Goal: Task Accomplishment & Management: Complete application form

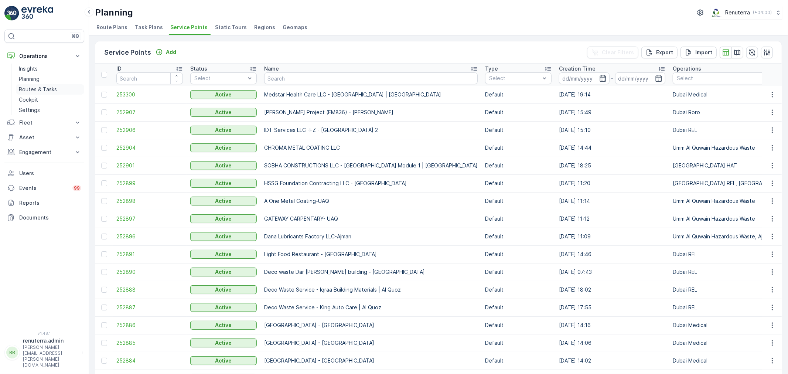
click at [37, 88] on p "Routes & Tasks" at bounding box center [38, 89] width 38 height 7
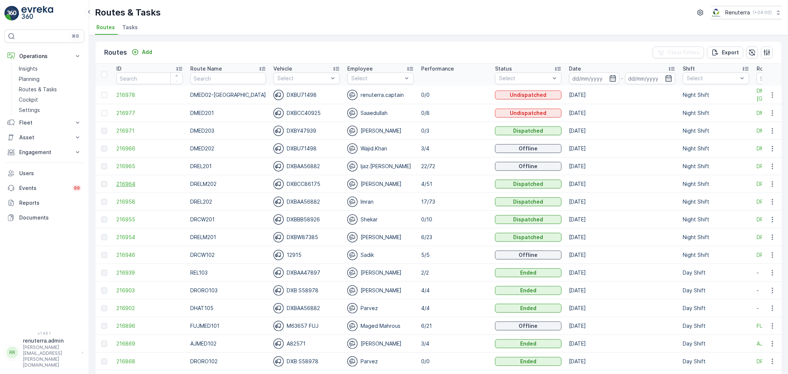
click at [127, 186] on span "216964" at bounding box center [149, 183] width 66 height 7
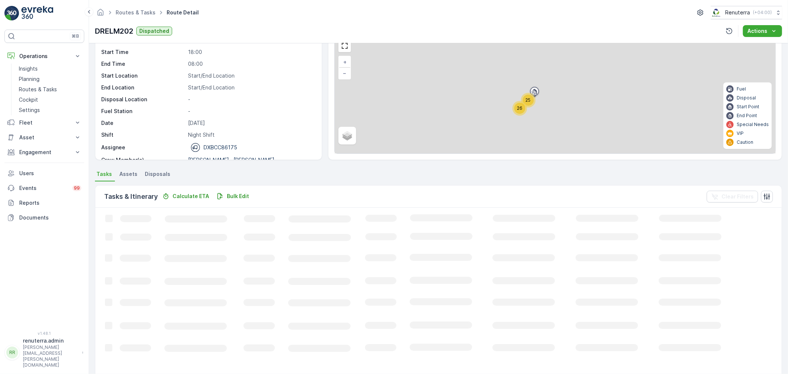
scroll to position [41, 0]
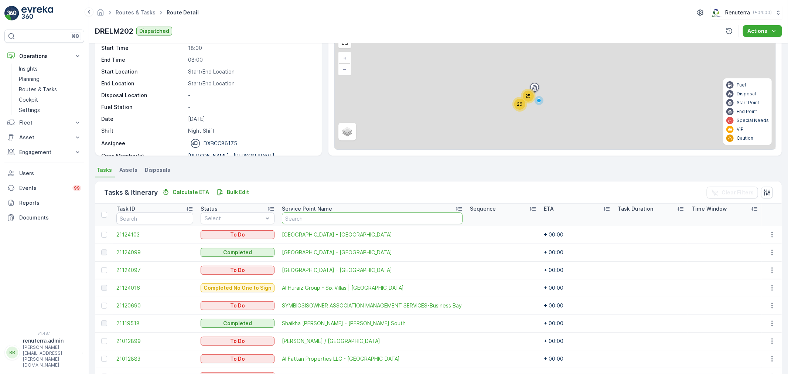
click at [300, 219] on input "text" at bounding box center [372, 218] width 181 height 12
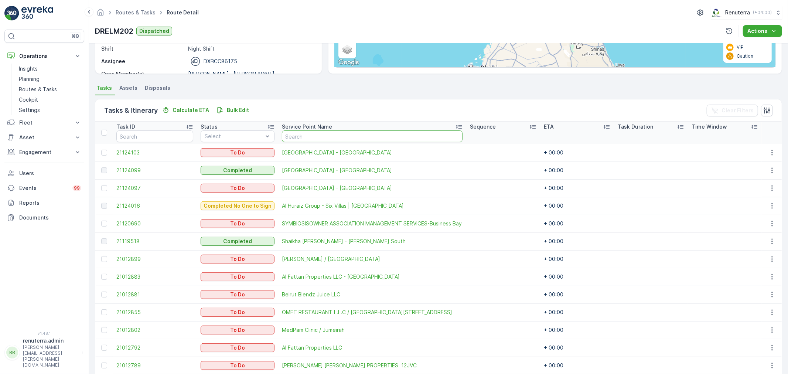
scroll to position [0, 0]
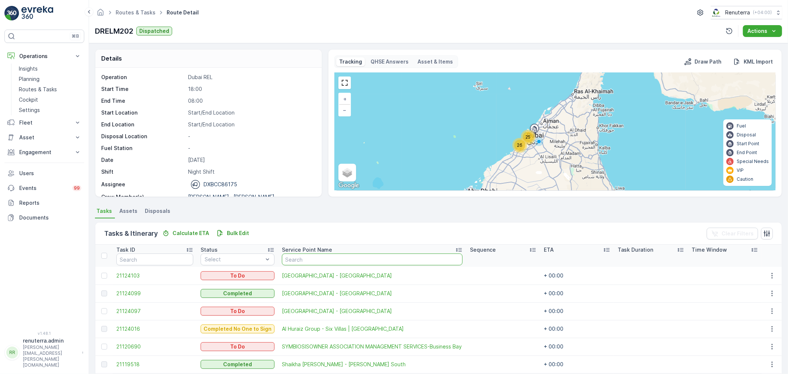
click at [319, 263] on input "text" at bounding box center [372, 259] width 181 height 12
type input "dynas"
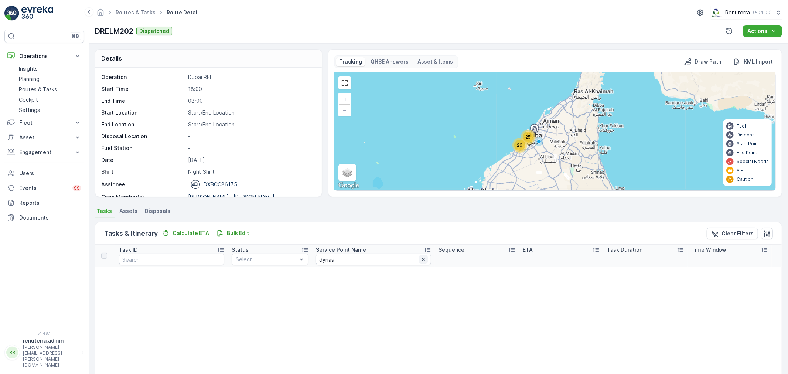
click at [419, 259] on icon "button" at bounding box center [422, 258] width 7 height 7
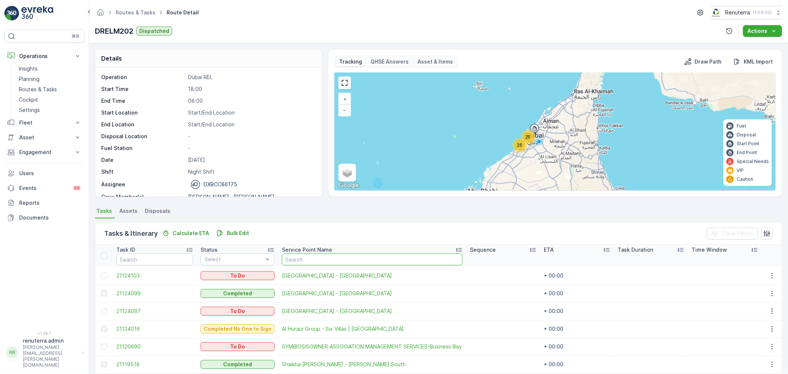
click at [315, 258] on input "text" at bounding box center [372, 259] width 181 height 12
type input "alab"
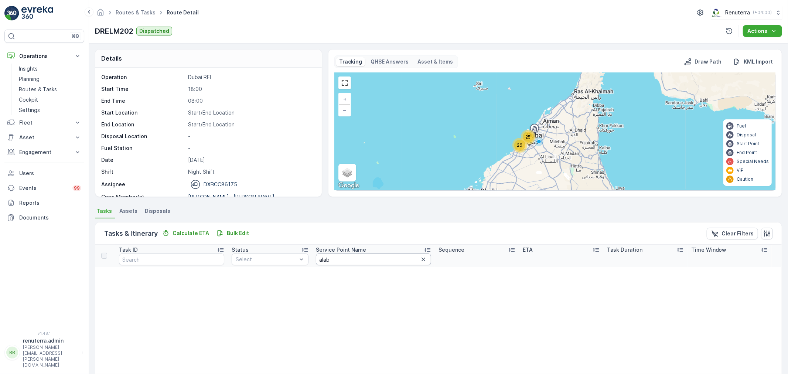
click at [375, 261] on input "alab" at bounding box center [374, 259] width 116 height 12
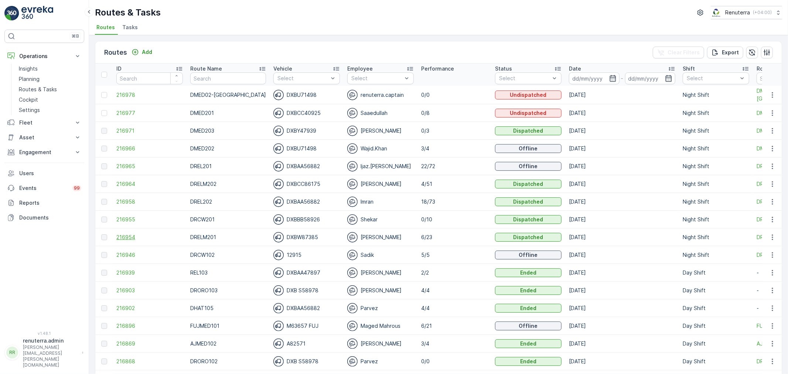
click at [131, 239] on span "216954" at bounding box center [149, 236] width 66 height 7
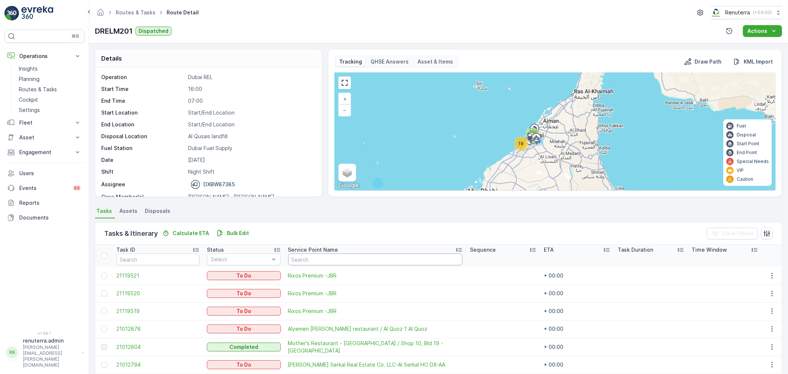
click at [334, 259] on input "text" at bounding box center [375, 259] width 174 height 12
type input "alab"
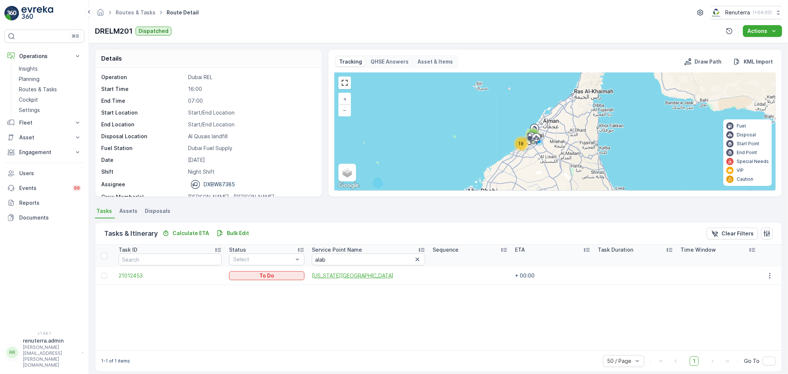
click at [329, 272] on span "ALABAMA DENTAL CENTER" at bounding box center [368, 275] width 113 height 7
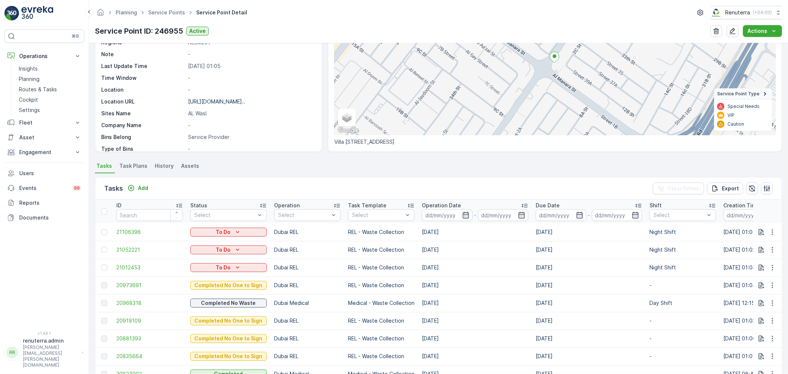
scroll to position [123, 0]
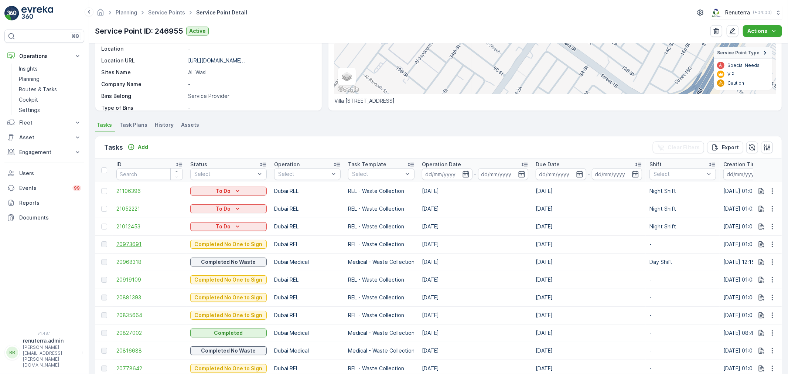
click at [138, 243] on span "20973691" at bounding box center [149, 243] width 66 height 7
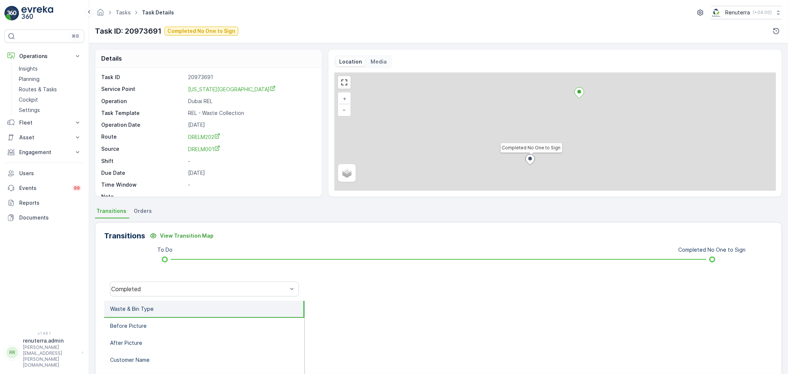
scroll to position [10, 0]
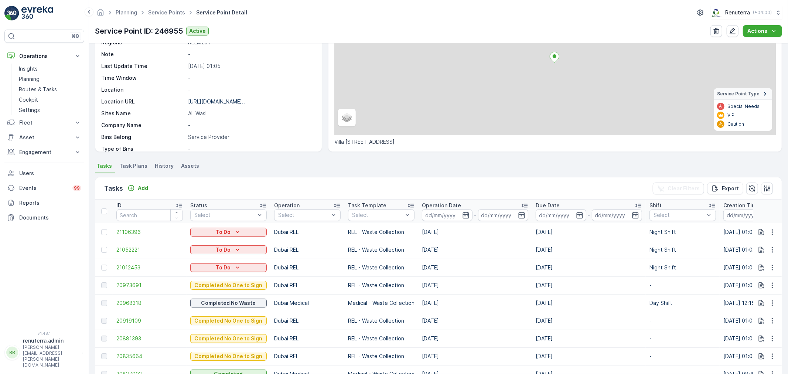
scroll to position [82, 0]
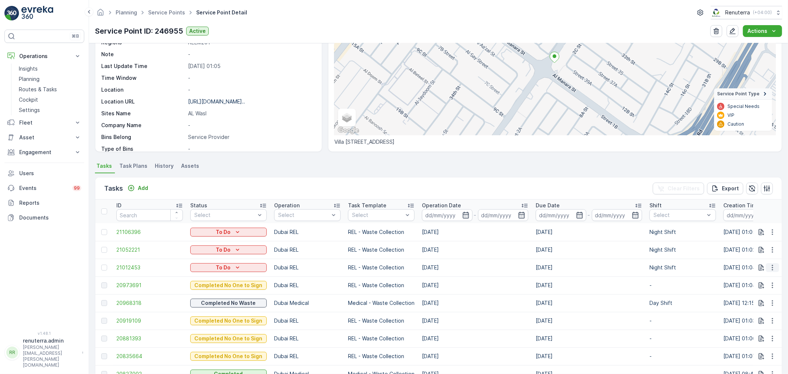
click at [771, 267] on icon "button" at bounding box center [771, 267] width 7 height 7
click at [754, 301] on span "Change Route" at bounding box center [753, 298] width 36 height 7
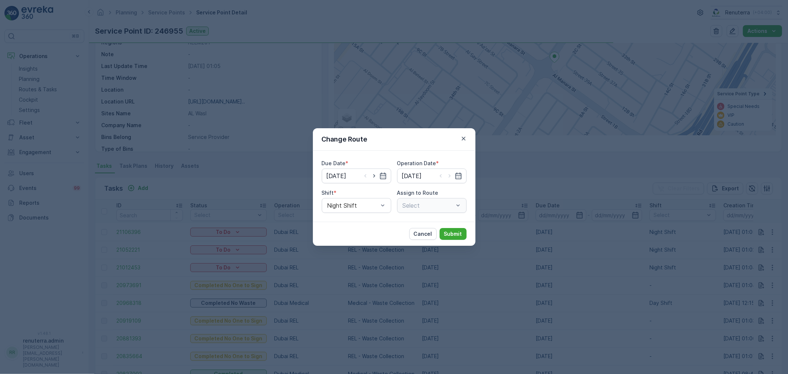
type input "[DATE]"
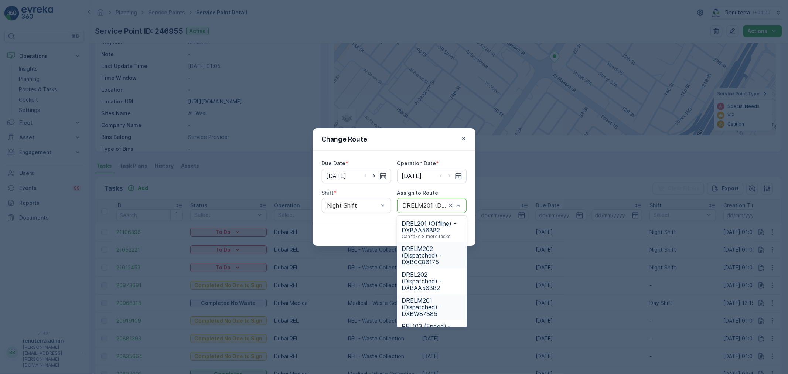
click at [419, 257] on span "DRELM202 (Dispatched) - DXBCC86175" at bounding box center [431, 255] width 61 height 20
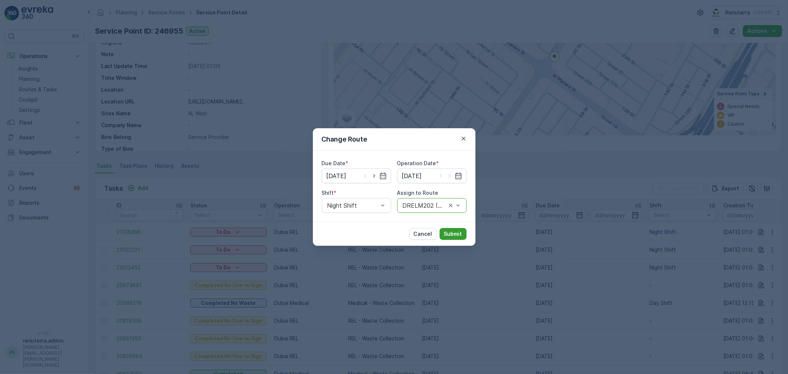
click at [453, 231] on p "Submit" at bounding box center [453, 233] width 18 height 7
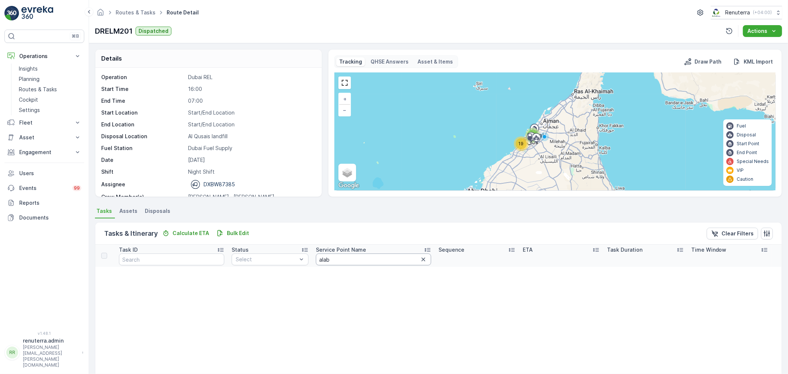
click at [336, 261] on input "alab" at bounding box center [374, 259] width 116 height 12
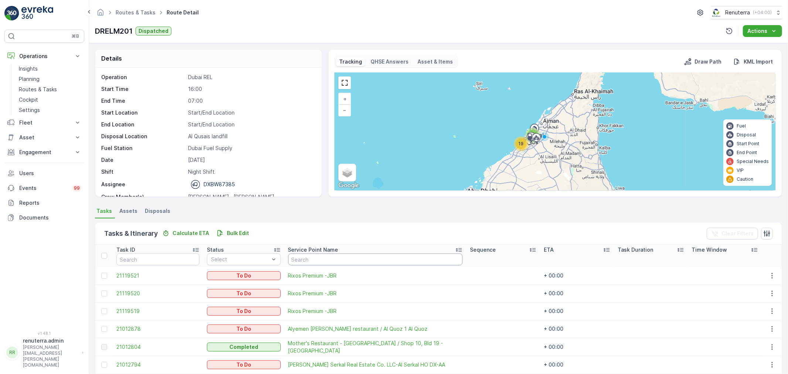
click at [320, 256] on input "text" at bounding box center [375, 259] width 174 height 12
type input "b"
type input "dyna"
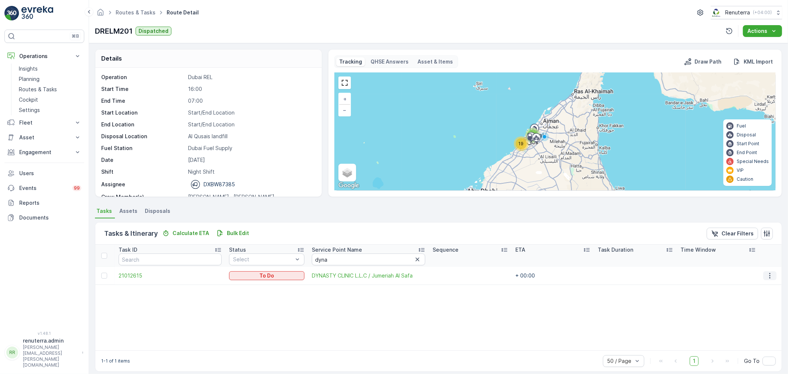
click at [766, 272] on icon "button" at bounding box center [769, 275] width 7 height 7
click at [756, 308] on span "Change Route" at bounding box center [753, 306] width 36 height 7
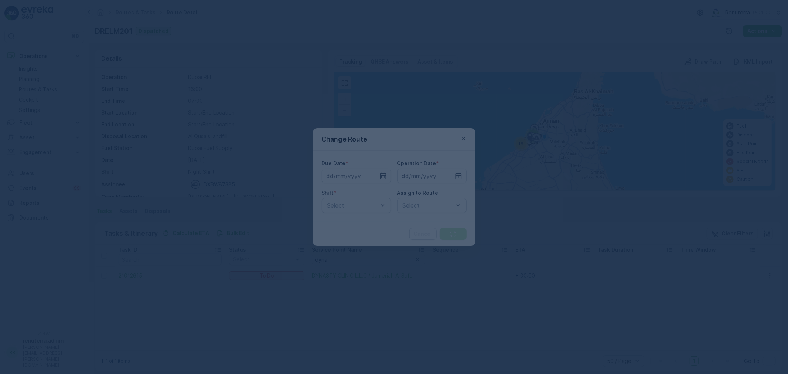
type input "[DATE]"
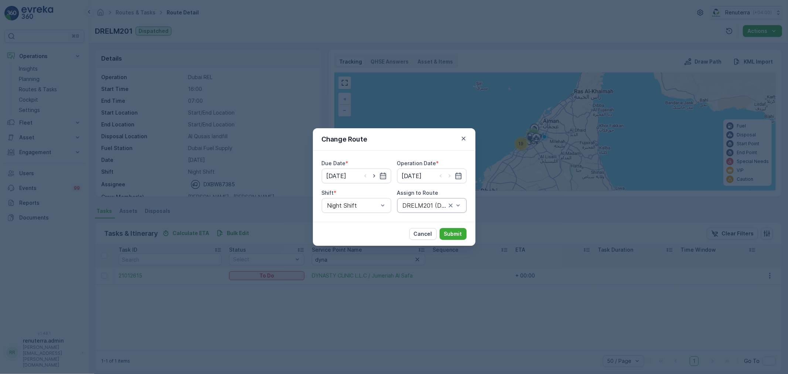
click at [463, 203] on div "DRELM201 (Dispatched) - DXBW87385" at bounding box center [431, 205] width 69 height 15
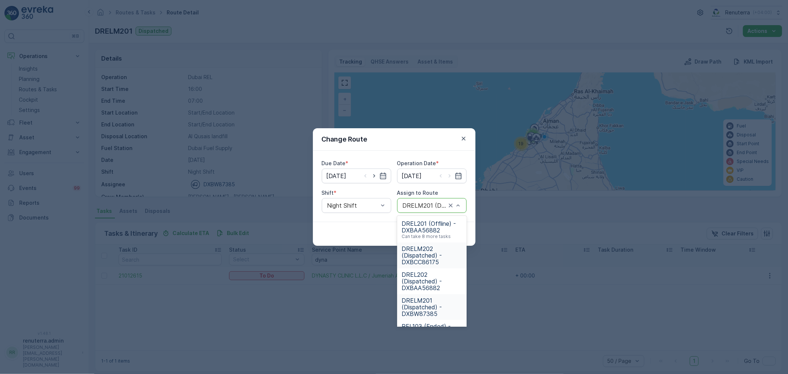
click at [436, 250] on span "DRELM202 (Dispatched) - DXBCC86175" at bounding box center [431, 255] width 61 height 20
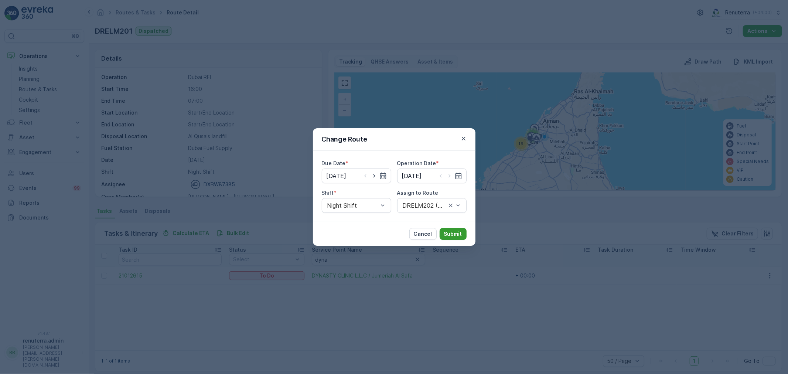
click at [458, 232] on p "Submit" at bounding box center [453, 233] width 18 height 7
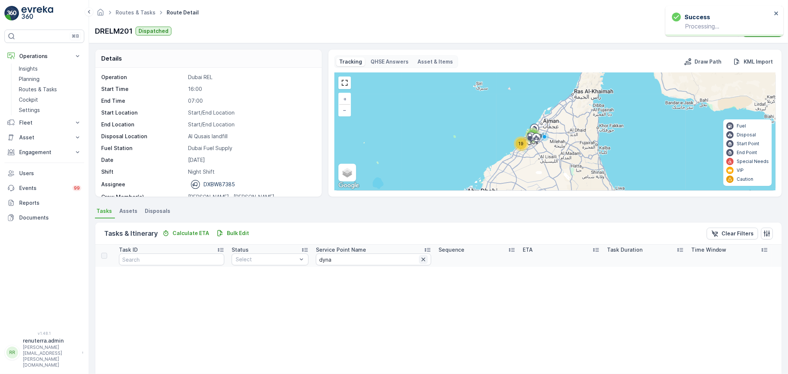
click at [419, 260] on icon "button" at bounding box center [422, 258] width 7 height 7
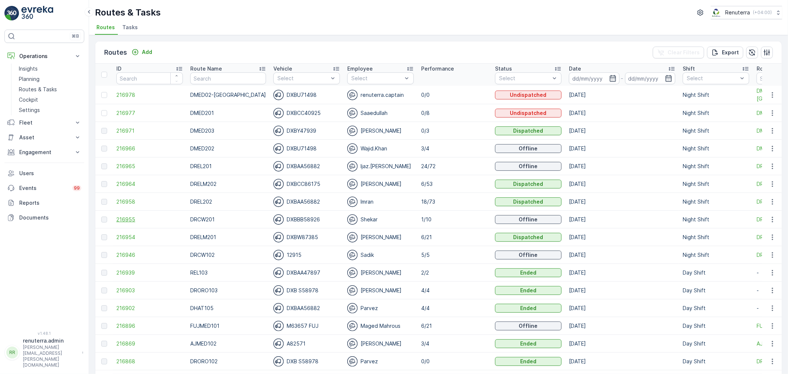
click at [131, 217] on span "216955" at bounding box center [149, 219] width 66 height 7
click at [20, 83] on div "Insights Planning Routes & Tasks Cockpit Settings" at bounding box center [50, 90] width 68 height 52
click at [27, 82] on p "Planning" at bounding box center [29, 78] width 21 height 7
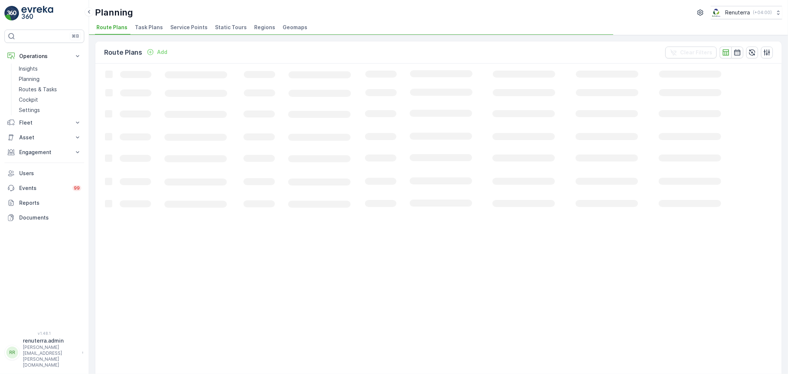
click at [186, 28] on span "Service Points" at bounding box center [188, 27] width 37 height 7
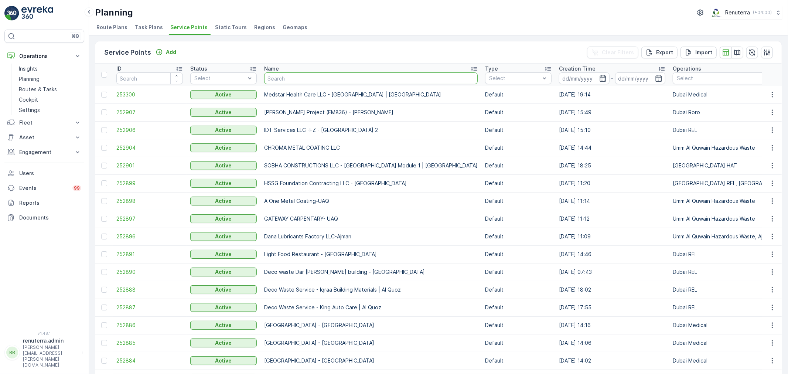
click at [284, 80] on input "text" at bounding box center [370, 78] width 213 height 12
type input "rixos"
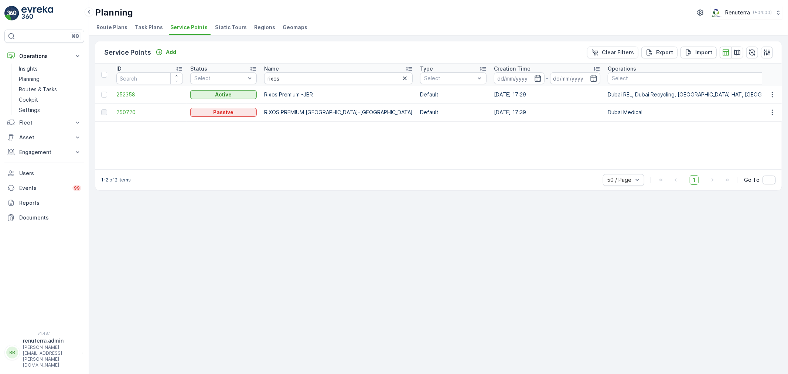
click at [125, 93] on span "252358" at bounding box center [149, 94] width 66 height 7
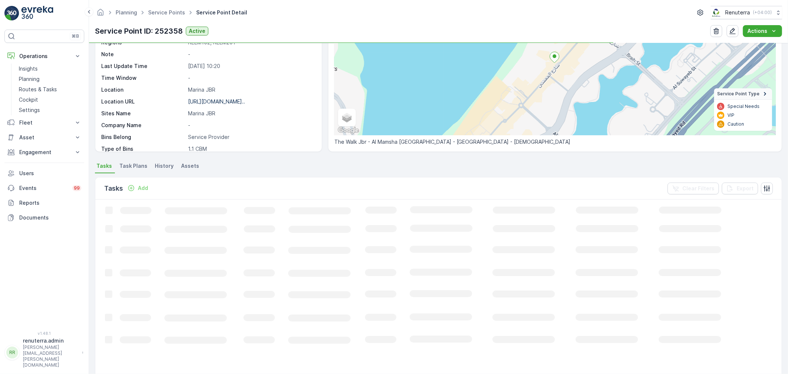
scroll to position [82, 0]
click at [131, 170] on li "Task Plans" at bounding box center [134, 167] width 32 height 13
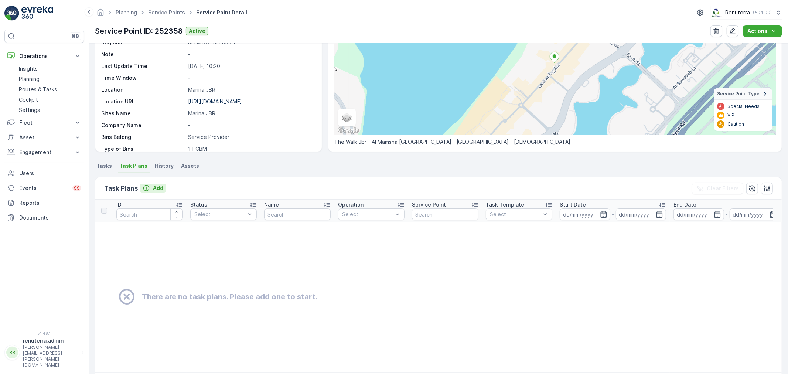
click at [160, 190] on p "Add" at bounding box center [158, 187] width 10 height 7
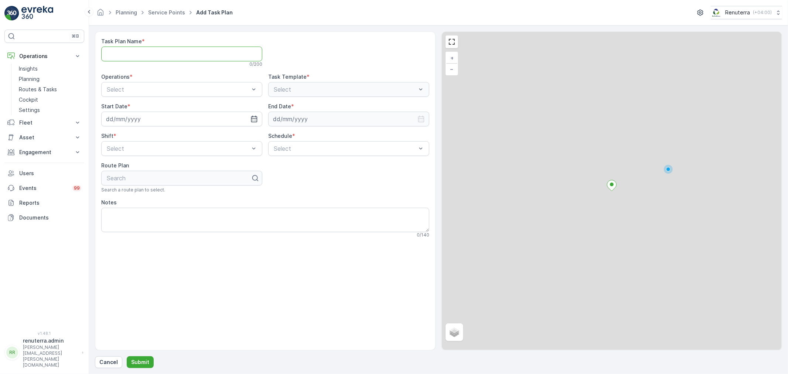
click at [167, 56] on Name "Task Plan Name" at bounding box center [181, 54] width 161 height 15
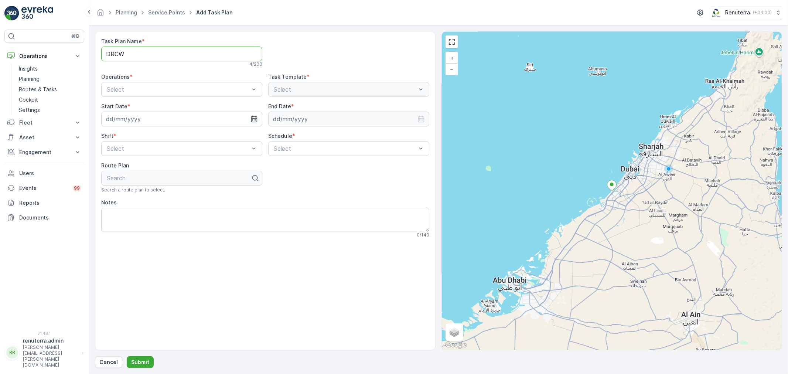
type Name "DRCW002"
click at [178, 90] on div at bounding box center [178, 89] width 144 height 7
click at [148, 132] on span "Dubai Recycling" at bounding box center [128, 132] width 44 height 7
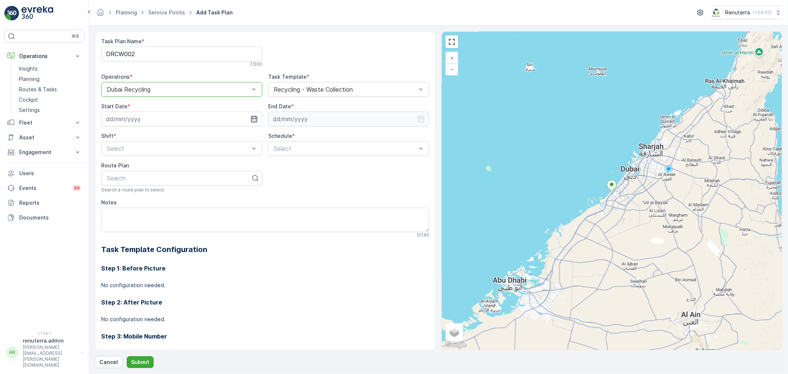
click at [253, 117] on icon "button" at bounding box center [253, 118] width 7 height 7
click at [154, 207] on div "20" at bounding box center [154, 210] width 12 height 12
type input "[DATE]"
click at [154, 207] on div "Notes 0 / 140" at bounding box center [265, 218] width 328 height 39
click at [421, 117] on icon "button" at bounding box center [420, 118] width 7 height 7
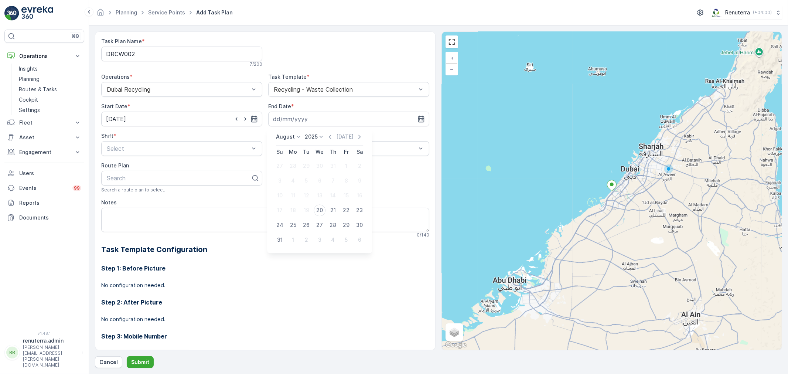
drag, startPoint x: 289, startPoint y: 134, endPoint x: 292, endPoint y: 137, distance: 4.5
click at [289, 134] on p "August" at bounding box center [285, 136] width 19 height 7
click at [299, 206] on span "December" at bounding box center [293, 204] width 26 height 7
click at [315, 223] on div "31" at bounding box center [319, 225] width 12 height 12
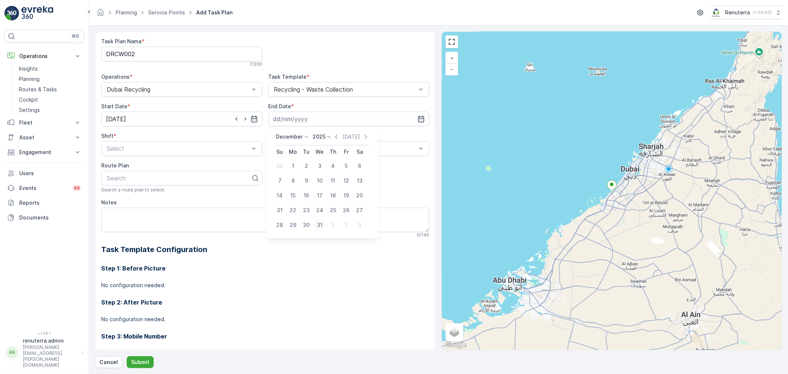
type input "31.12.2025"
click at [164, 151] on div "Select" at bounding box center [181, 148] width 161 height 15
click at [142, 179] on div "Night Shift" at bounding box center [182, 179] width 152 height 7
drag, startPoint x: 341, startPoint y: 133, endPoint x: 337, endPoint y: 137, distance: 5.2
click at [341, 133] on div "Schedule *" at bounding box center [348, 135] width 161 height 7
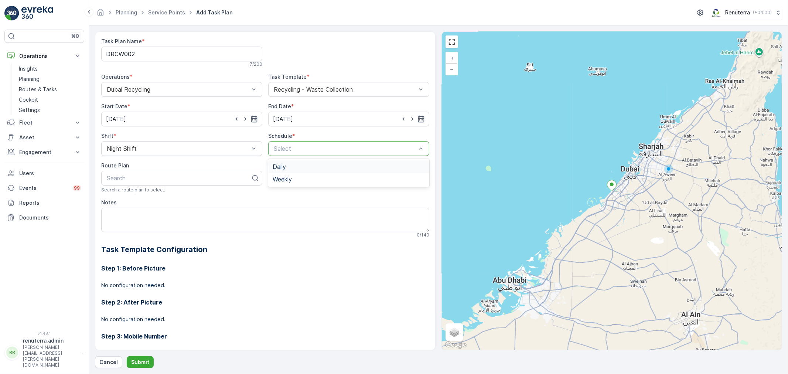
click at [329, 145] on div at bounding box center [345, 148] width 144 height 7
click at [297, 168] on div "Daily" at bounding box center [348, 166] width 152 height 7
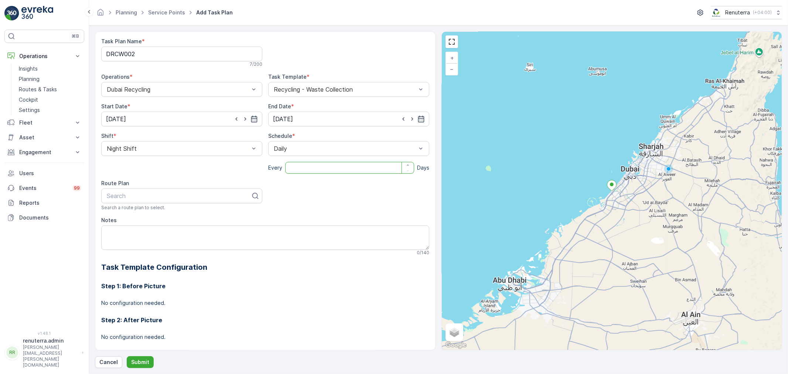
click at [297, 168] on input "number" at bounding box center [349, 168] width 129 height 12
type input "2"
type input "201"
drag, startPoint x: 118, startPoint y: 240, endPoint x: 117, endPoint y: 250, distance: 10.0
click at [118, 240] on span "DRCW201" at bounding box center [120, 239] width 28 height 7
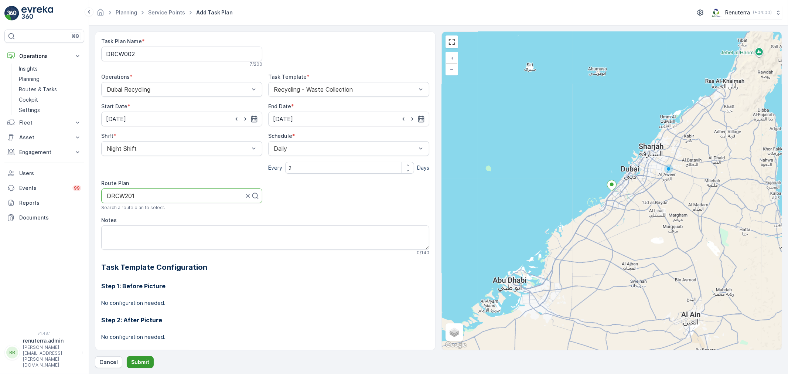
click at [143, 362] on p "Submit" at bounding box center [140, 361] width 18 height 7
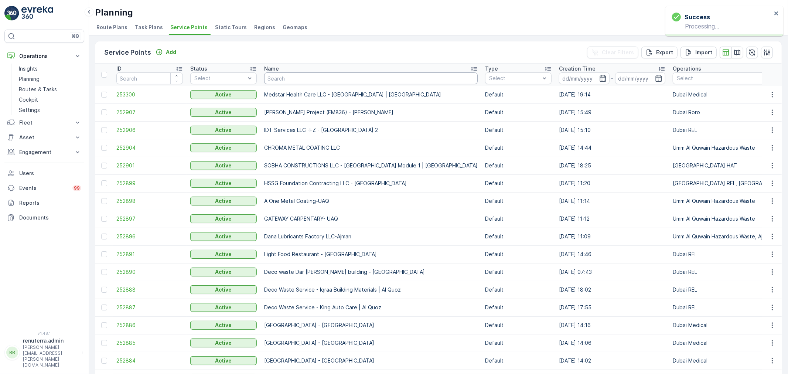
click at [294, 73] on input "text" at bounding box center [370, 78] width 213 height 12
click at [44, 90] on p "Routes & Tasks" at bounding box center [38, 89] width 38 height 7
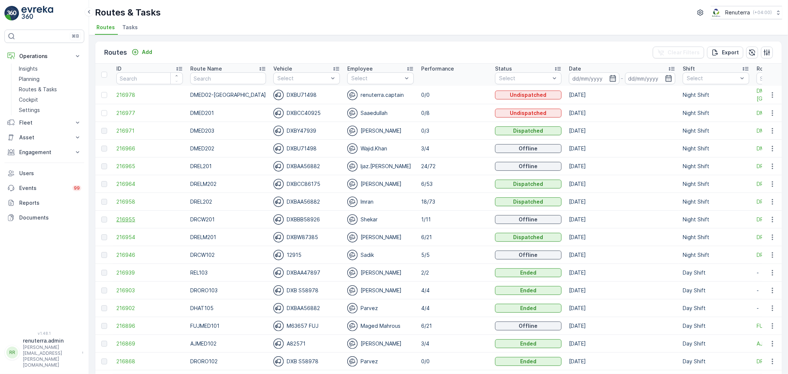
click at [127, 222] on span "216955" at bounding box center [149, 219] width 66 height 7
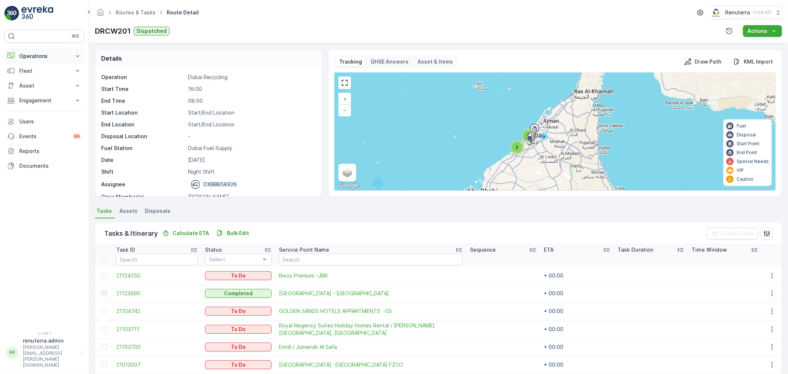
click at [30, 57] on p "Operations" at bounding box center [44, 55] width 50 height 7
click at [30, 74] on link "Planning" at bounding box center [50, 79] width 68 height 10
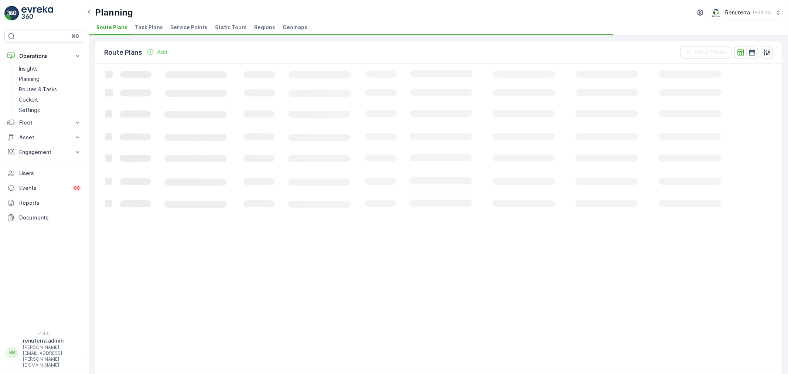
click at [182, 32] on li "Service Points" at bounding box center [190, 28] width 42 height 13
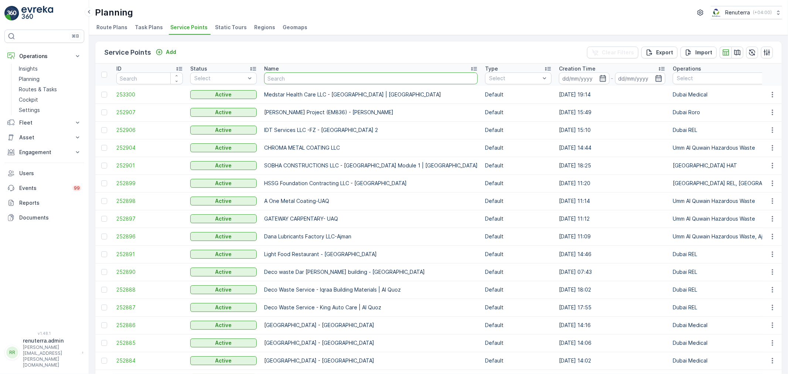
click at [298, 79] on input "text" at bounding box center [370, 78] width 213 height 12
type input "SAlam"
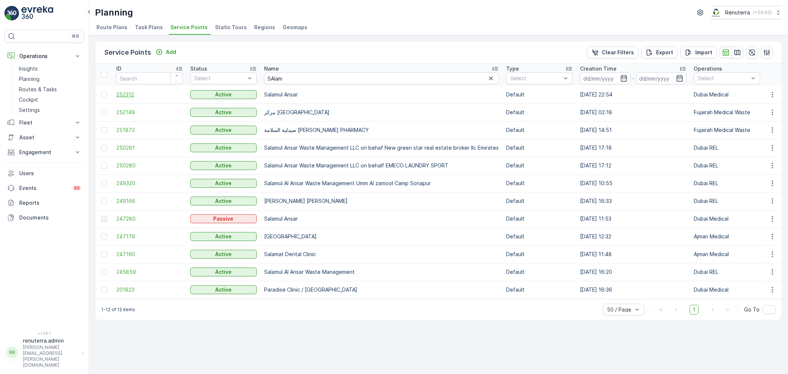
click at [128, 91] on span "252312" at bounding box center [149, 94] width 66 height 7
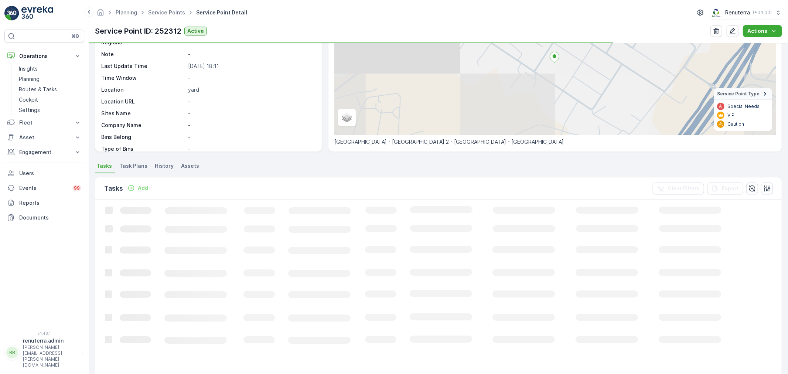
scroll to position [82, 0]
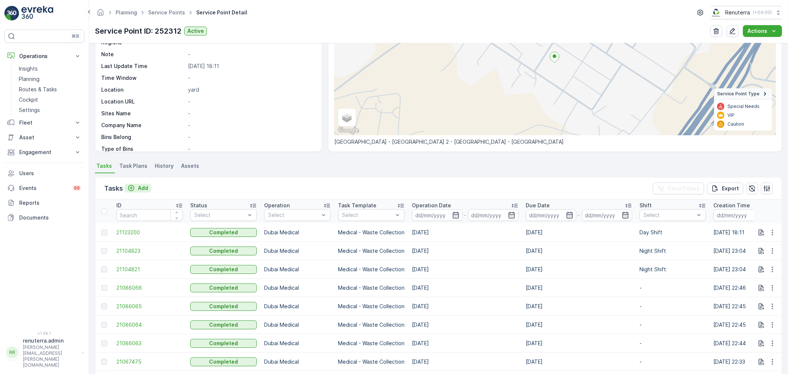
click at [139, 186] on p "Add" at bounding box center [143, 187] width 10 height 7
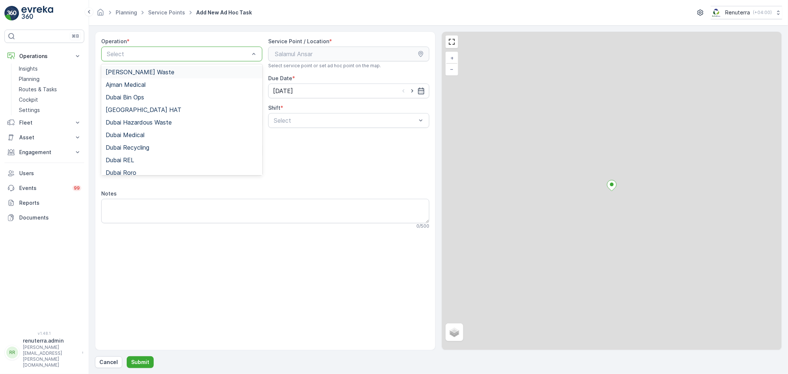
click at [134, 51] on div at bounding box center [178, 54] width 144 height 7
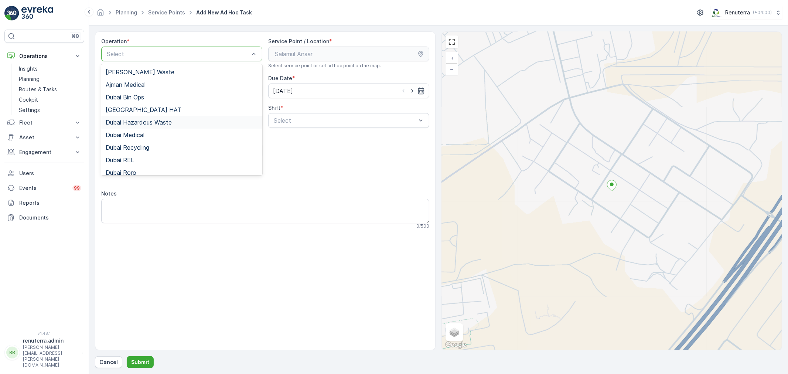
click at [138, 128] on div "Dubai Hazardous Waste" at bounding box center [181, 122] width 161 height 13
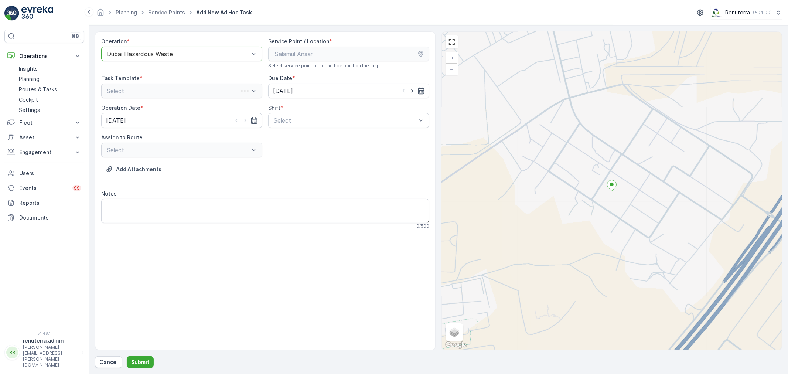
drag, startPoint x: 138, startPoint y: 129, endPoint x: 153, endPoint y: 90, distance: 42.3
click at [138, 129] on div "Operation * option Dubai Hazardous Waste, selected. Dubai Hazardous Waste Servi…" at bounding box center [265, 136] width 328 height 197
click at [157, 47] on div "Dubai Hazardous Waste" at bounding box center [181, 54] width 161 height 15
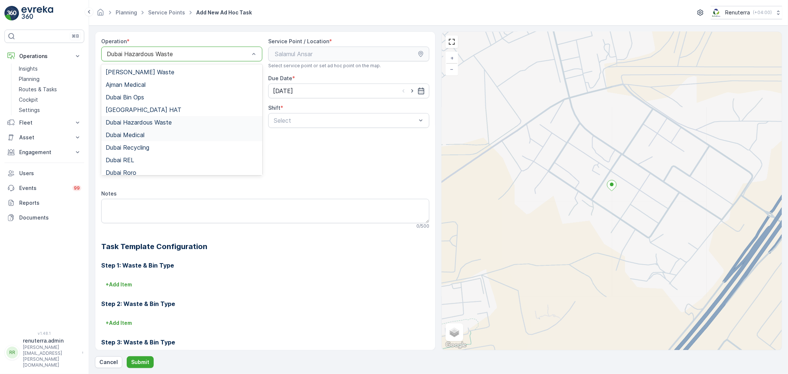
click at [134, 129] on div "Dubai Medical" at bounding box center [181, 134] width 161 height 13
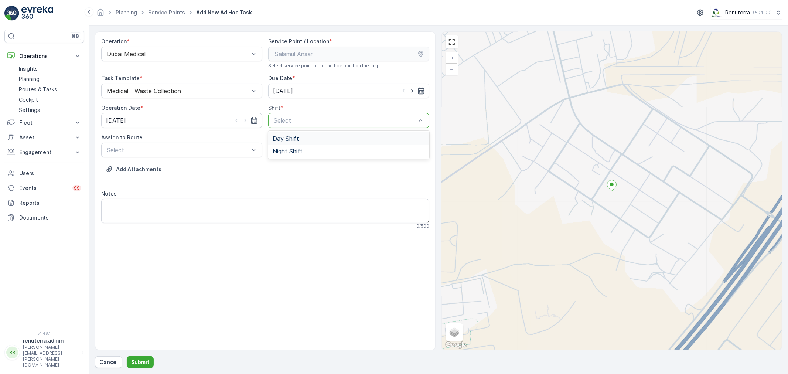
click at [307, 121] on div at bounding box center [345, 120] width 144 height 7
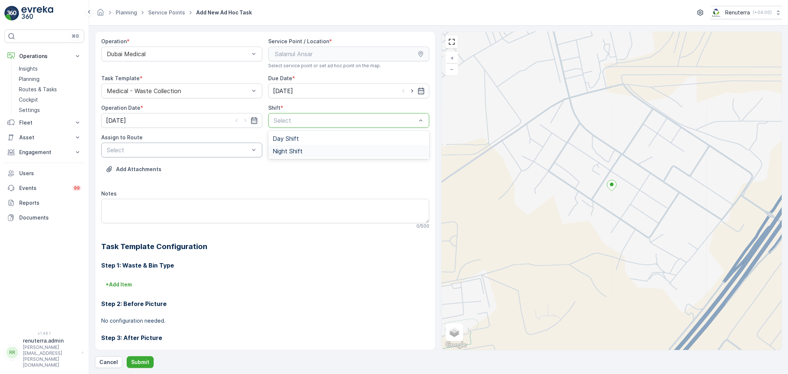
drag, startPoint x: 301, startPoint y: 150, endPoint x: 242, endPoint y: 150, distance: 58.3
click at [294, 150] on span "Night Shift" at bounding box center [287, 151] width 30 height 7
drag, startPoint x: 213, startPoint y: 150, endPoint x: 188, endPoint y: 159, distance: 26.4
click at [212, 150] on div at bounding box center [178, 150] width 144 height 7
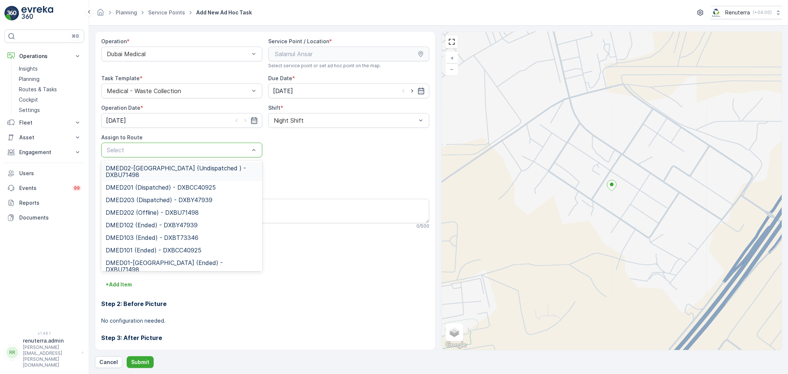
click at [156, 171] on span "DMED02-Khawaneej Yard (Undispatched ) - DXBU71498" at bounding box center [182, 171] width 152 height 13
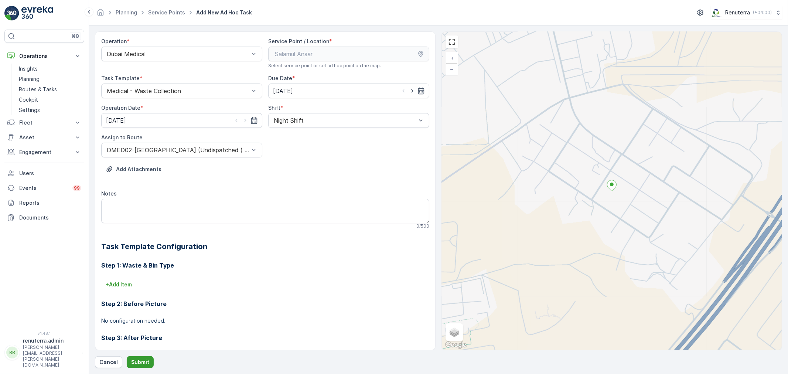
click at [140, 364] on p "Submit" at bounding box center [140, 361] width 18 height 7
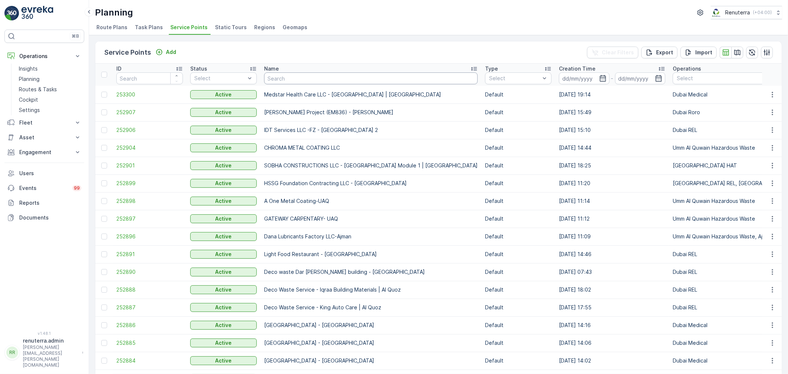
click at [289, 82] on input "text" at bounding box center [370, 78] width 213 height 12
type input "Salam"
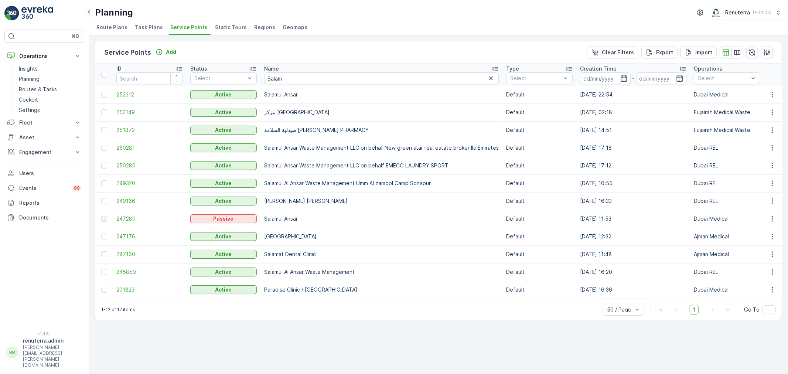
click at [130, 95] on span "252312" at bounding box center [149, 94] width 66 height 7
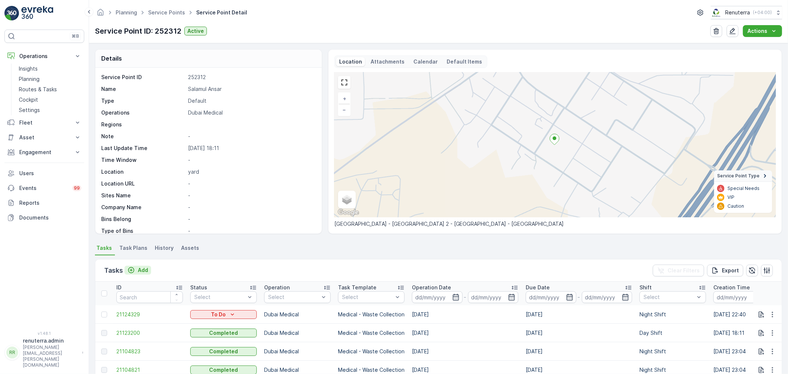
click at [139, 271] on p "Add" at bounding box center [143, 269] width 10 height 7
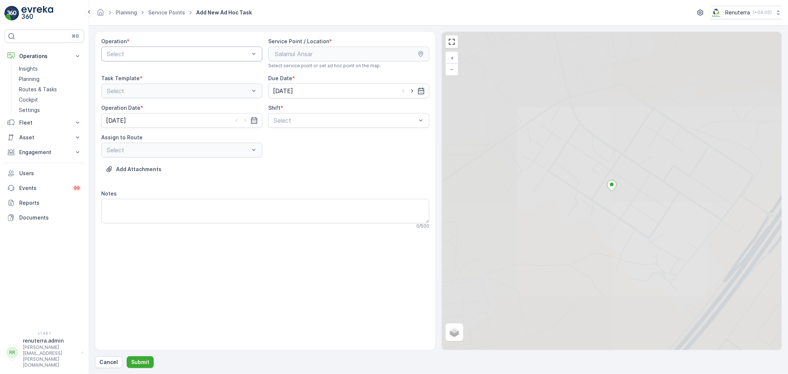
click at [139, 58] on div "Select" at bounding box center [181, 54] width 161 height 15
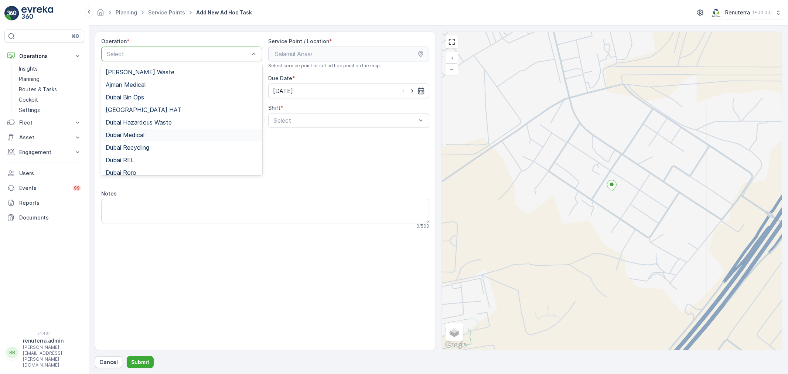
click at [134, 134] on span "Dubai Medical" at bounding box center [125, 134] width 39 height 7
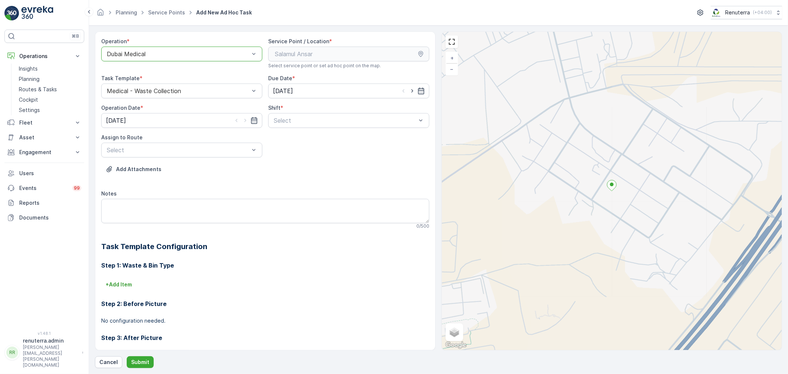
drag, startPoint x: 337, startPoint y: 120, endPoint x: 326, endPoint y: 129, distance: 14.4
click at [334, 122] on div at bounding box center [345, 120] width 144 height 7
click at [295, 128] on div "Select" at bounding box center [348, 120] width 161 height 15
drag, startPoint x: 282, startPoint y: 152, endPoint x: 252, endPoint y: 157, distance: 31.1
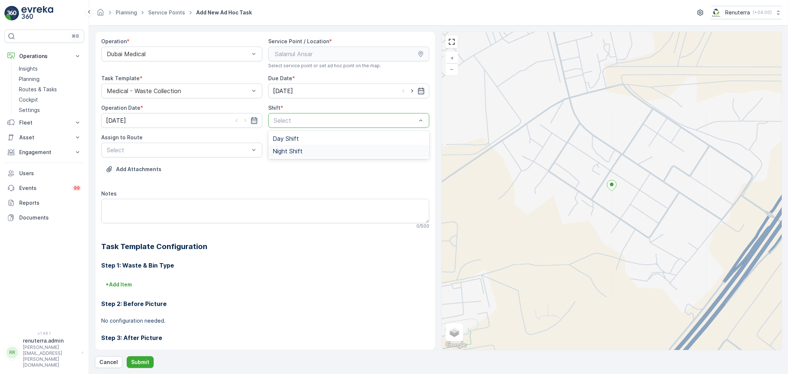
click at [282, 152] on span "Night Shift" at bounding box center [287, 151] width 30 height 7
drag, startPoint x: 182, startPoint y: 161, endPoint x: 185, endPoint y: 153, distance: 8.8
drag, startPoint x: 186, startPoint y: 150, endPoint x: 175, endPoint y: 159, distance: 14.7
click at [185, 150] on div at bounding box center [178, 150] width 144 height 7
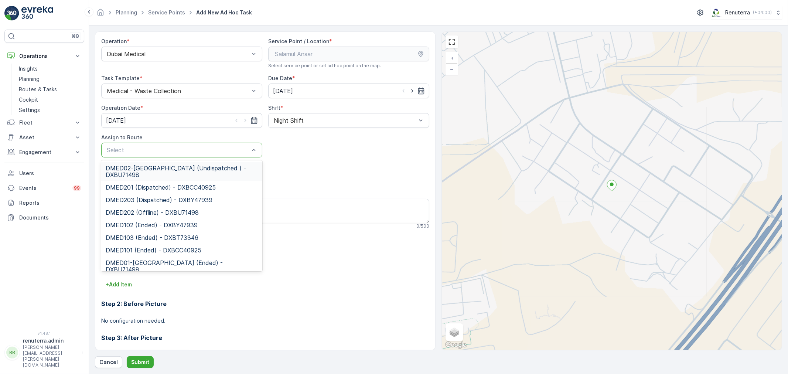
click at [158, 174] on span "DMED02-Khawaneej Yard (Undispatched ) - DXBU71498" at bounding box center [182, 171] width 152 height 13
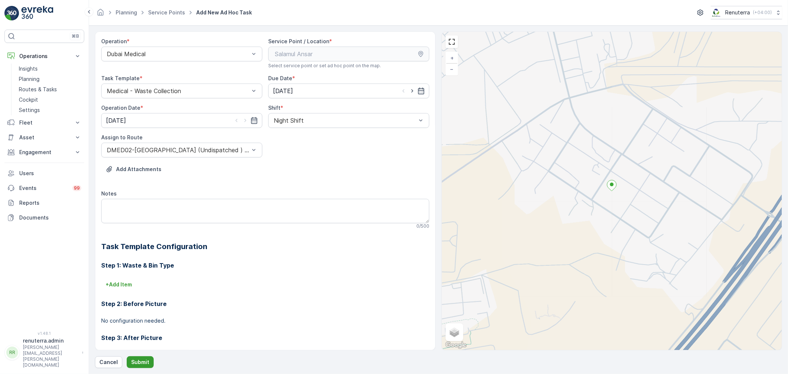
click at [148, 364] on button "Submit" at bounding box center [140, 362] width 27 height 12
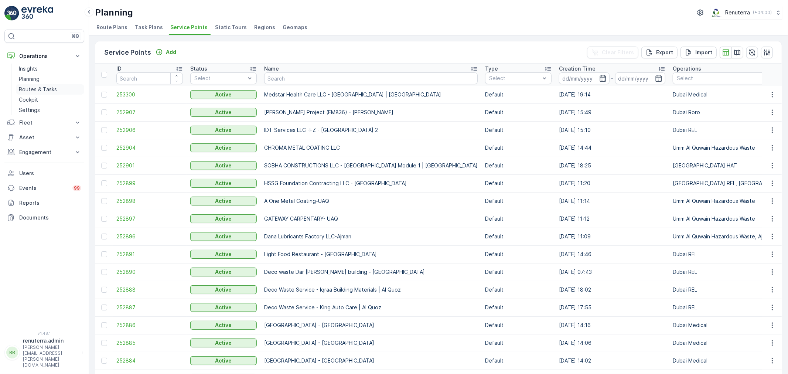
drag, startPoint x: 45, startPoint y: 89, endPoint x: 40, endPoint y: 89, distance: 4.8
click at [45, 89] on p "Routes & Tasks" at bounding box center [38, 89] width 38 height 7
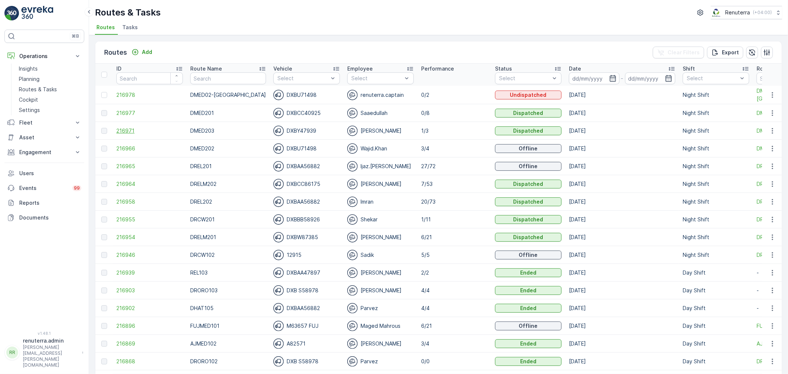
click at [127, 128] on span "216971" at bounding box center [149, 130] width 66 height 7
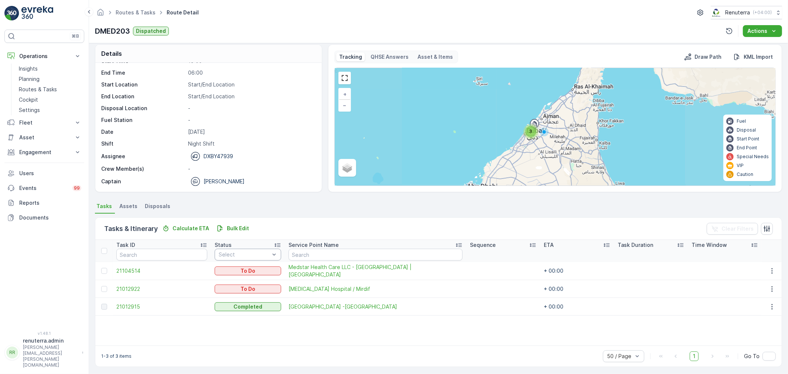
scroll to position [7, 0]
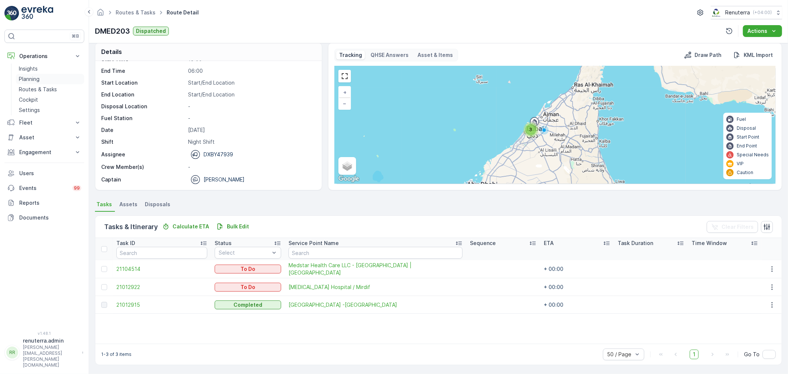
drag, startPoint x: 27, startPoint y: 75, endPoint x: 33, endPoint y: 75, distance: 5.9
click at [28, 75] on link "Planning" at bounding box center [50, 79] width 68 height 10
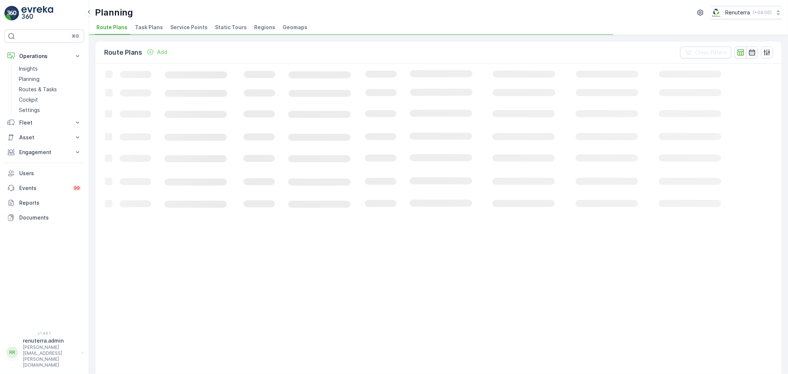
drag, startPoint x: 175, startPoint y: 25, endPoint x: 187, endPoint y: 25, distance: 12.2
click at [175, 25] on span "Service Points" at bounding box center [188, 27] width 37 height 7
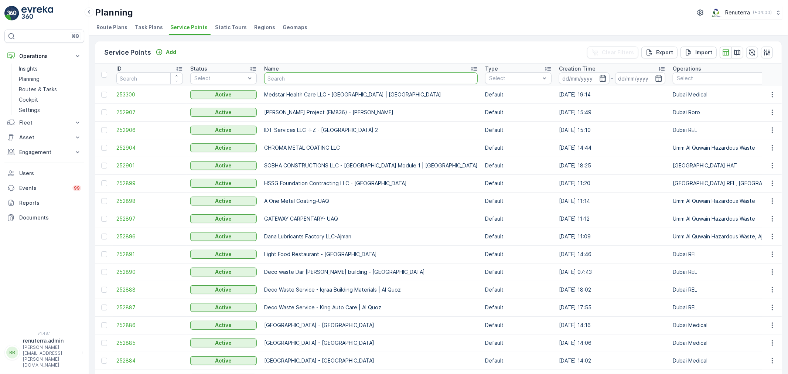
click at [303, 76] on input "text" at bounding box center [370, 78] width 213 height 12
type input "majeed"
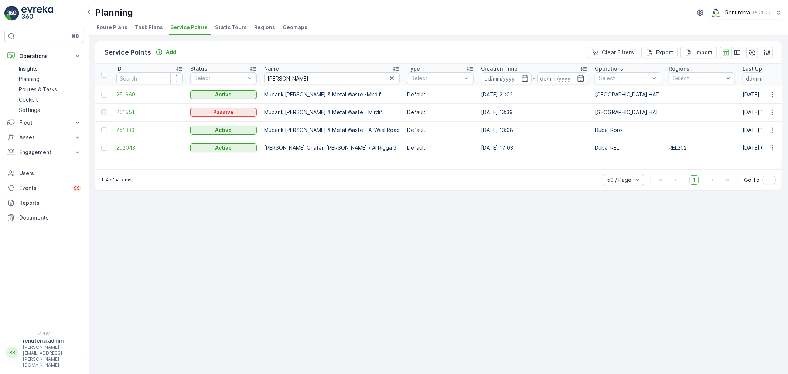
click at [124, 145] on span "202043" at bounding box center [149, 147] width 66 height 7
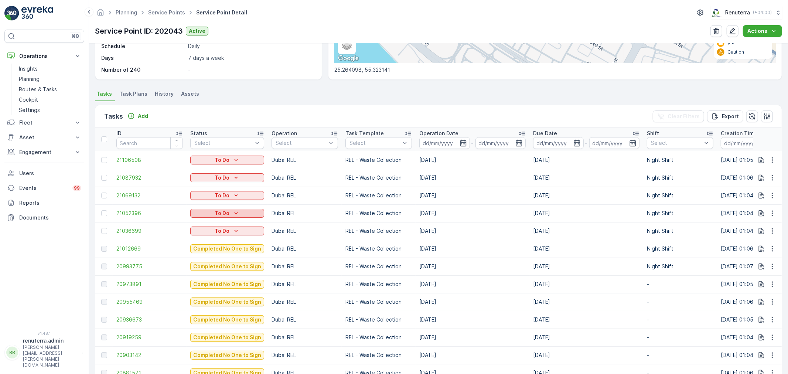
scroll to position [246, 0]
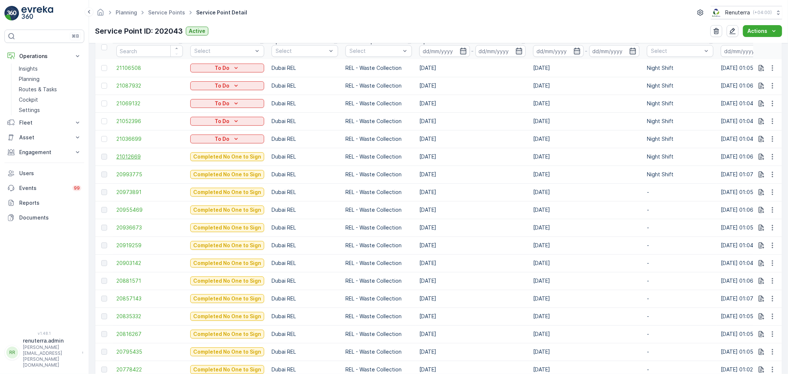
click at [126, 156] on span "21012669" at bounding box center [149, 156] width 66 height 7
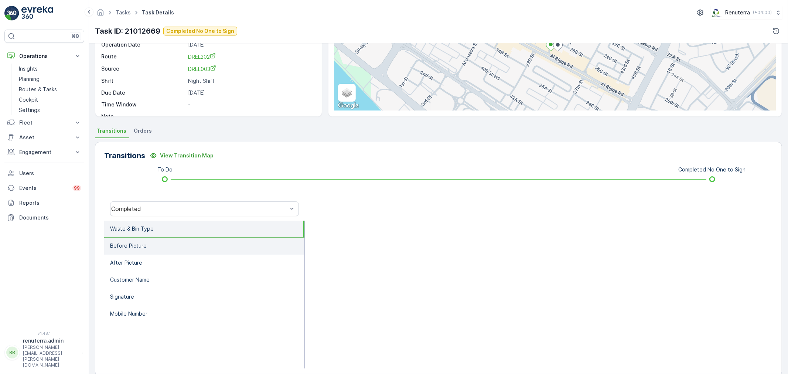
scroll to position [82, 0]
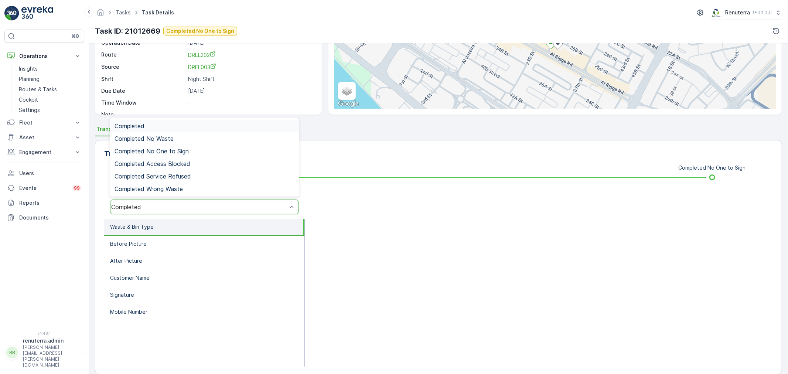
click at [206, 202] on div "Completed" at bounding box center [204, 206] width 189 height 15
click at [181, 150] on span "Completed No One to Sign" at bounding box center [151, 151] width 74 height 7
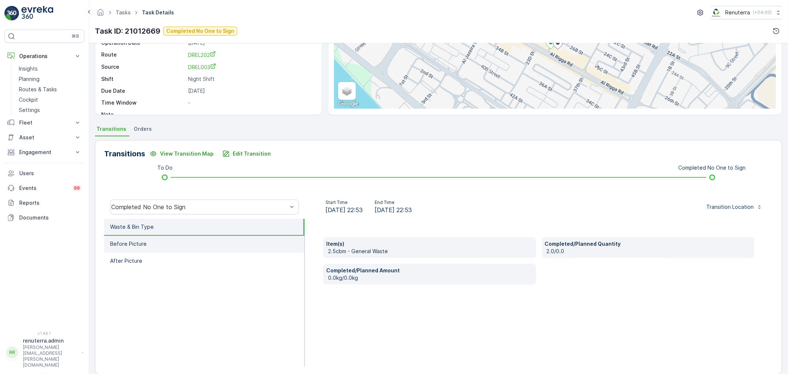
click at [189, 239] on li "Before Picture" at bounding box center [204, 244] width 200 height 17
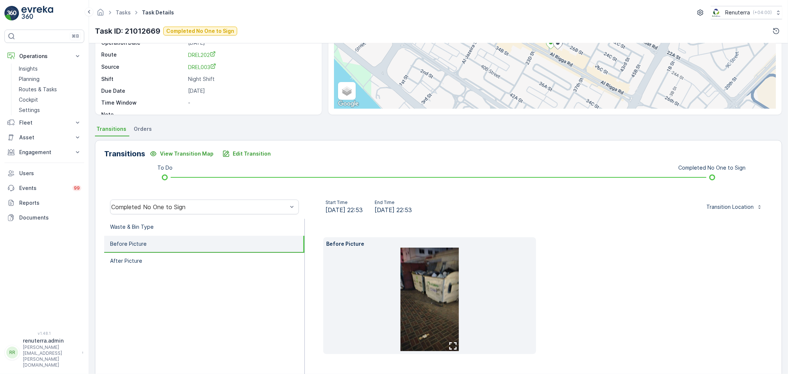
click at [436, 278] on img at bounding box center [429, 298] width 58 height 103
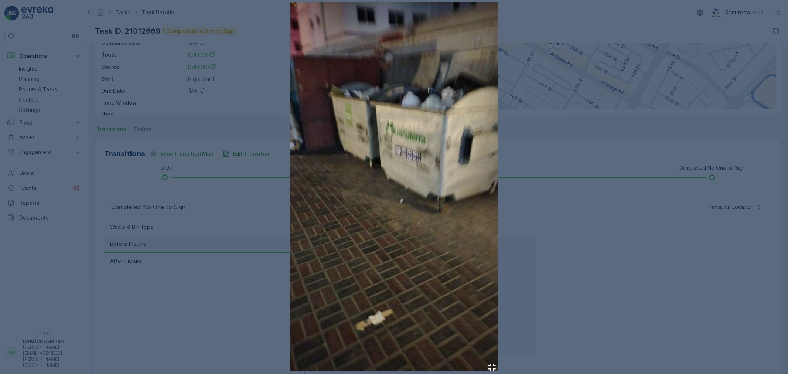
click at [608, 239] on div at bounding box center [394, 187] width 788 height 374
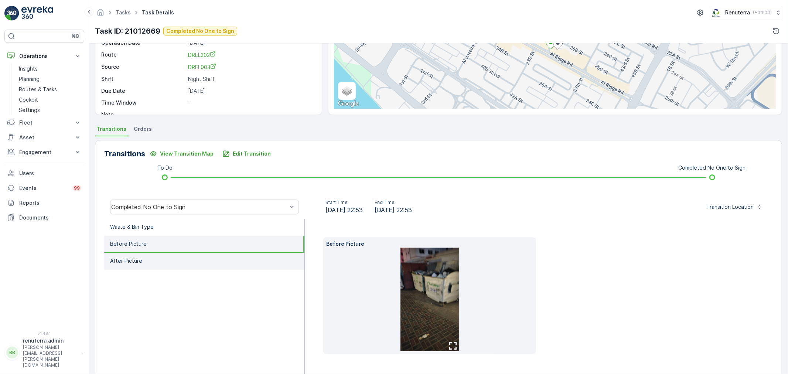
click at [188, 253] on li "After Picture" at bounding box center [204, 261] width 200 height 17
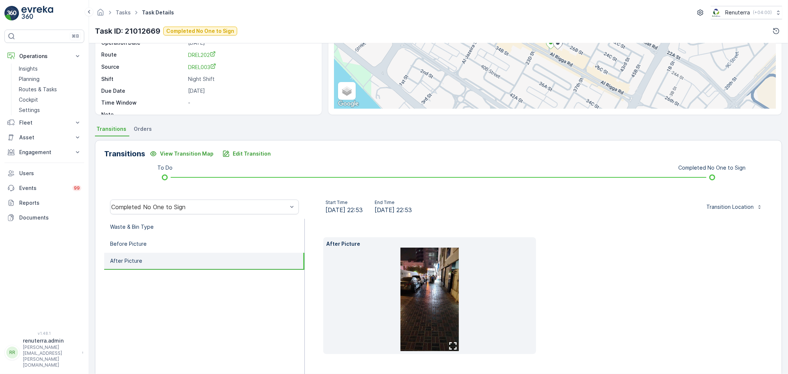
click at [429, 290] on img at bounding box center [429, 298] width 58 height 103
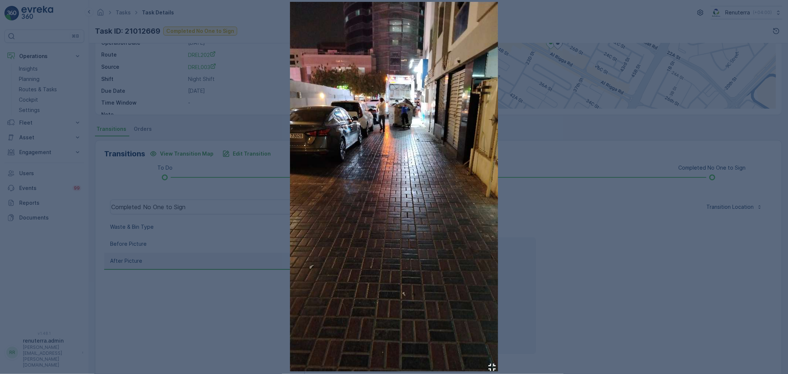
click at [593, 200] on div at bounding box center [394, 187] width 788 height 374
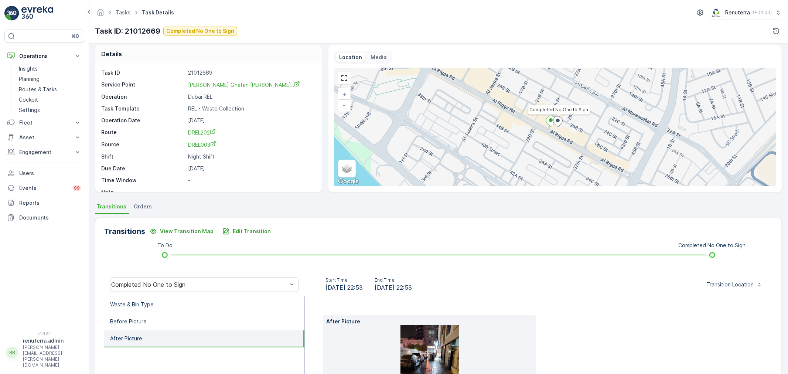
scroll to position [0, 0]
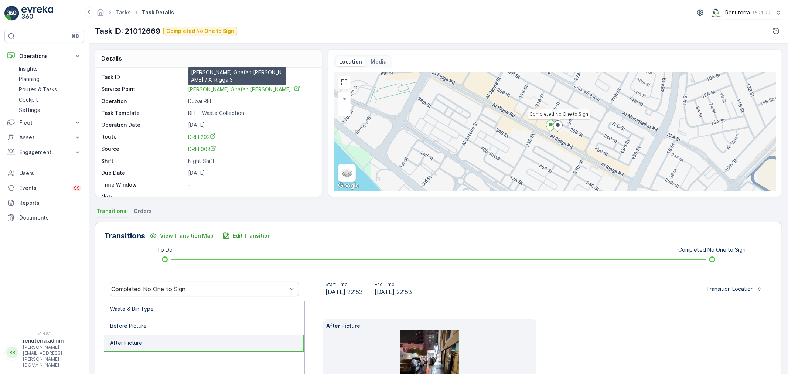
click at [226, 90] on span "[PERSON_NAME] Ghafan [PERSON_NAME].." at bounding box center [244, 89] width 112 height 6
drag, startPoint x: 184, startPoint y: 90, endPoint x: 272, endPoint y: 88, distance: 87.9
click at [272, 88] on div "Service Point Abdul Majeed Ghafan Mohammed A... Abdul Majeed Ghafan Mohammed Al…" at bounding box center [207, 89] width 213 height 8
copy div "Abdul Majeed Ghafan Mohammed"
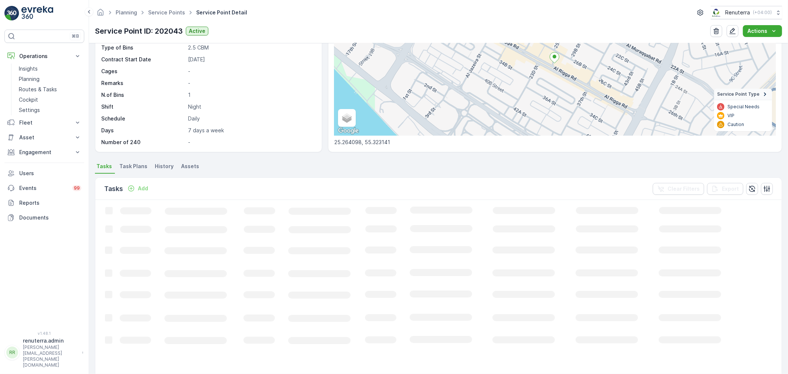
scroll to position [82, 0]
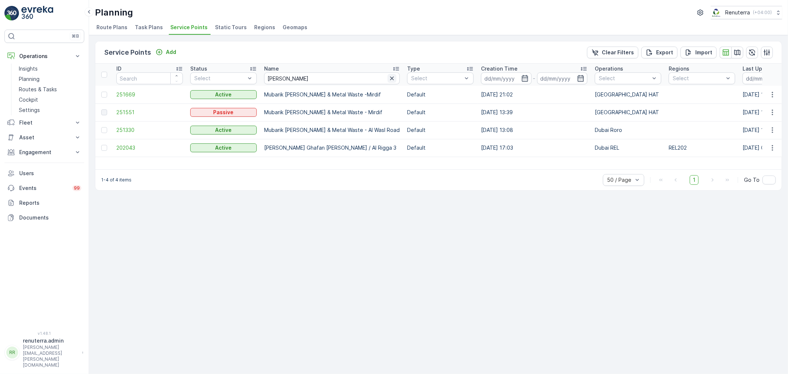
click at [395, 76] on icon "button" at bounding box center [391, 78] width 7 height 7
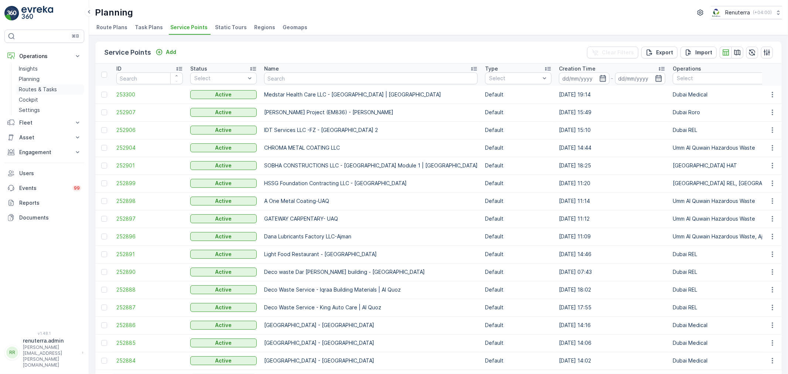
click at [52, 90] on p "Routes & Tasks" at bounding box center [38, 89] width 38 height 7
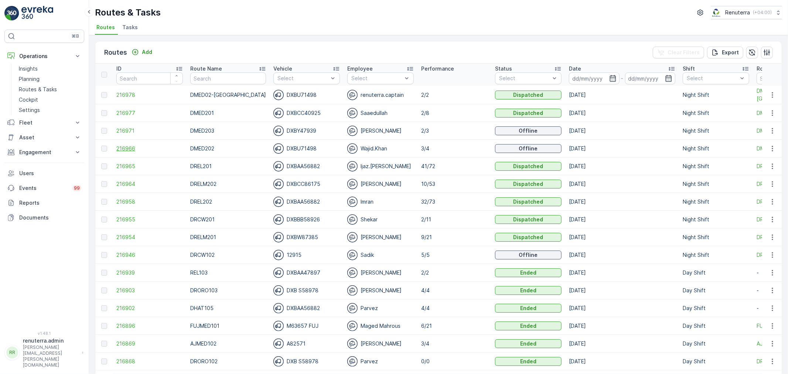
click at [126, 146] on span "216966" at bounding box center [149, 148] width 66 height 7
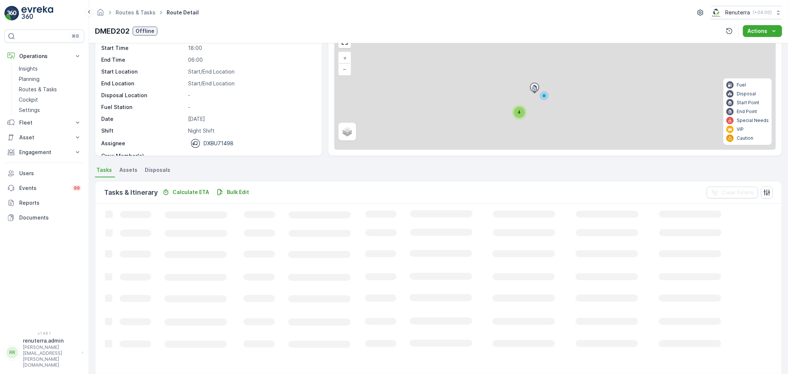
scroll to position [7, 0]
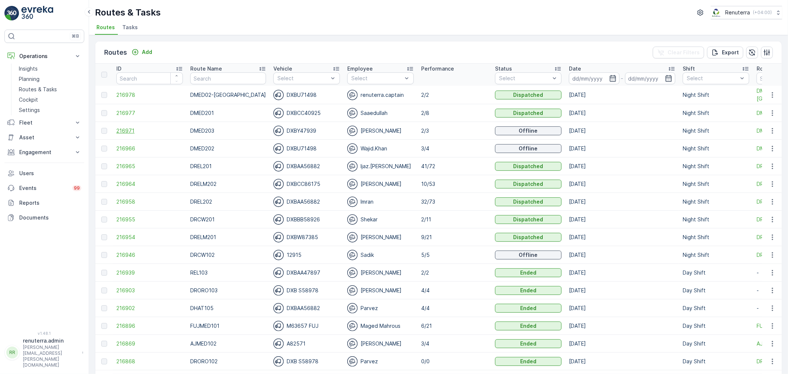
click at [131, 128] on span "216971" at bounding box center [149, 130] width 66 height 7
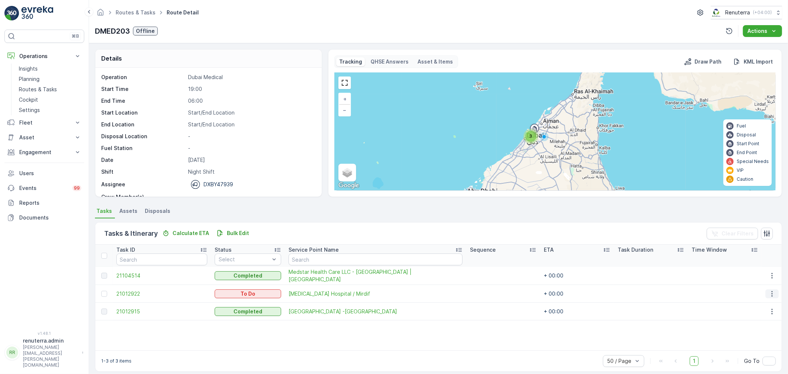
click at [768, 290] on icon "button" at bounding box center [771, 293] width 7 height 7
click at [752, 322] on span "Change Route" at bounding box center [753, 324] width 36 height 7
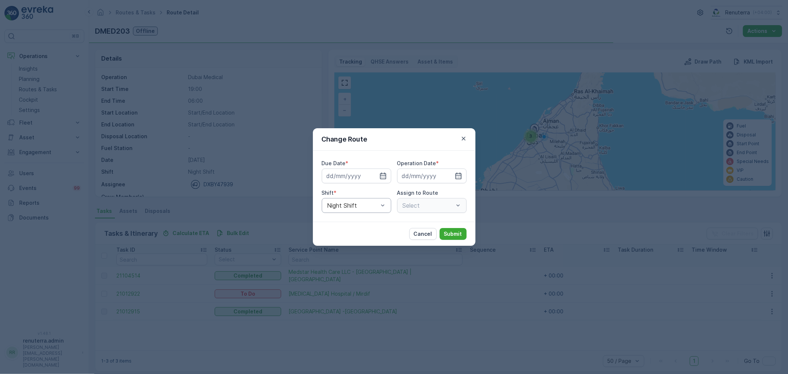
type input "[DATE]"
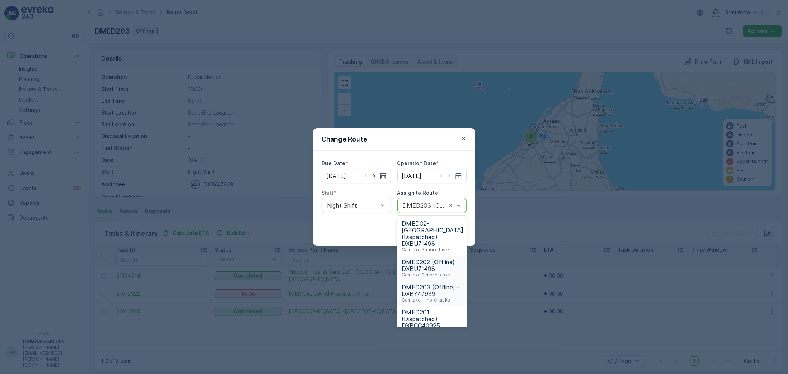
click at [445, 263] on span "DMED202 (Offline) - DXBU71498" at bounding box center [431, 264] width 61 height 13
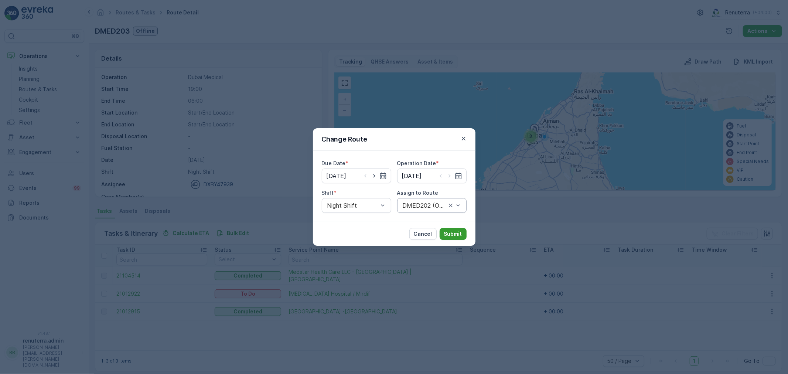
click at [461, 235] on p "Submit" at bounding box center [453, 233] width 18 height 7
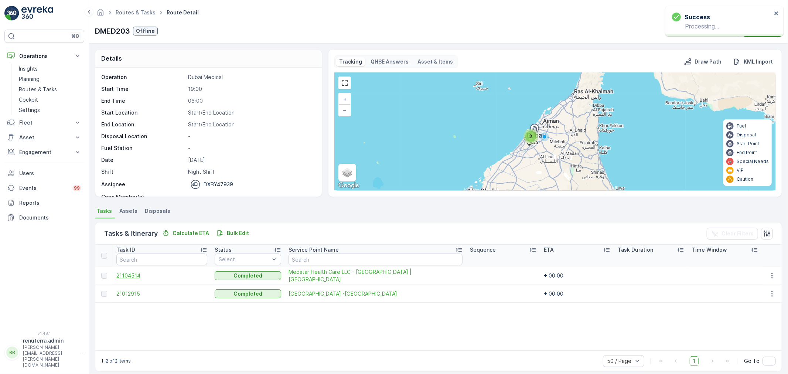
click at [127, 276] on span "21104514" at bounding box center [161, 275] width 91 height 7
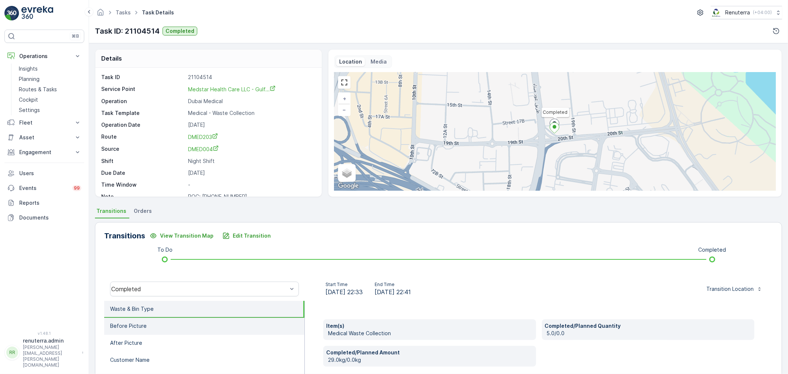
click at [165, 322] on li "Before Picture" at bounding box center [204, 326] width 200 height 17
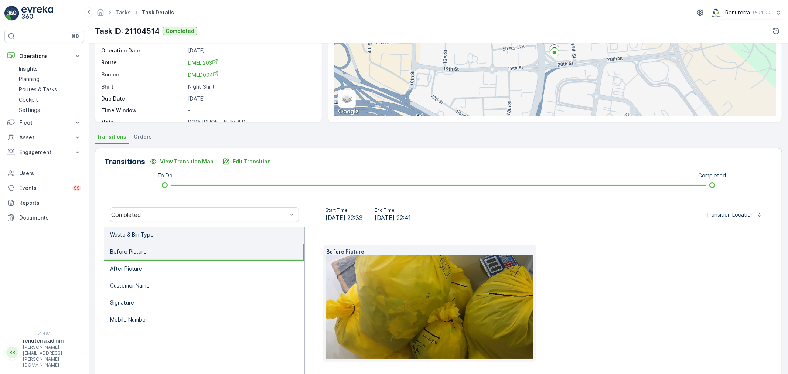
scroll to position [82, 0]
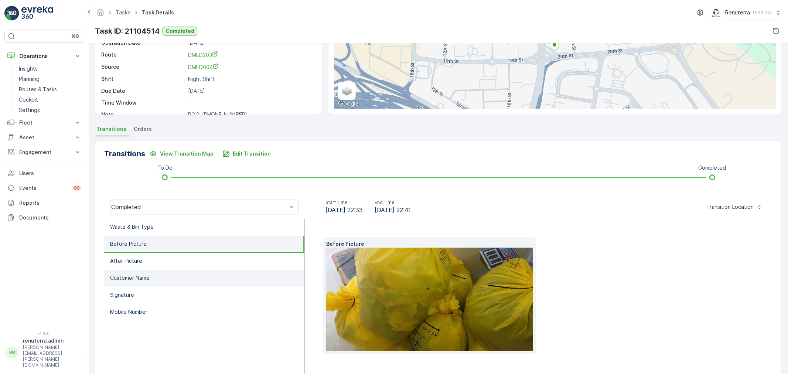
click at [166, 278] on li "Customer Name" at bounding box center [204, 278] width 200 height 17
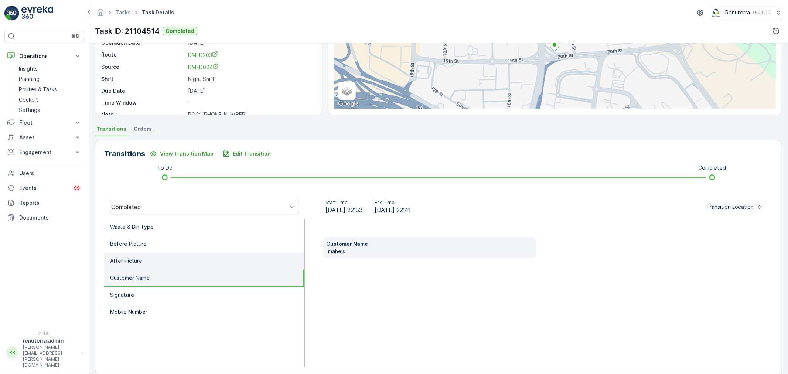
click at [174, 256] on li "After Picture" at bounding box center [204, 261] width 200 height 17
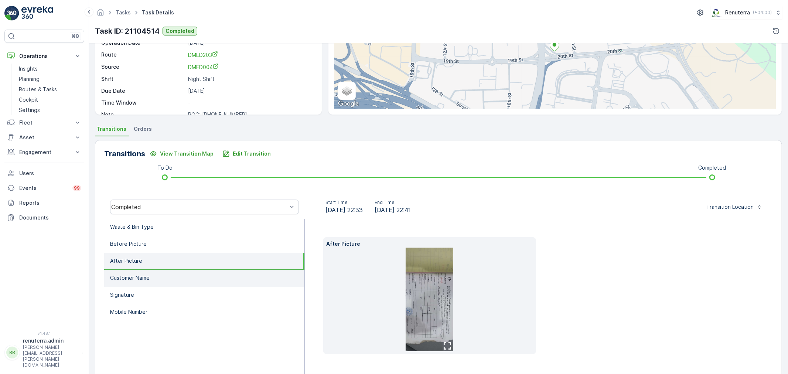
click at [216, 281] on li "Customer Name" at bounding box center [204, 278] width 200 height 17
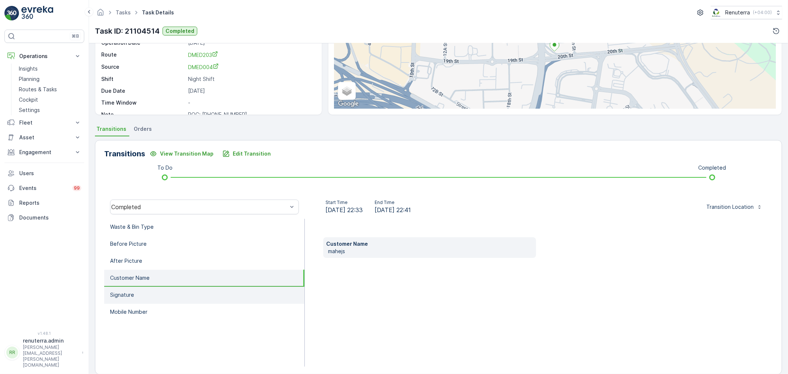
click at [205, 296] on li "Signature" at bounding box center [204, 295] width 200 height 17
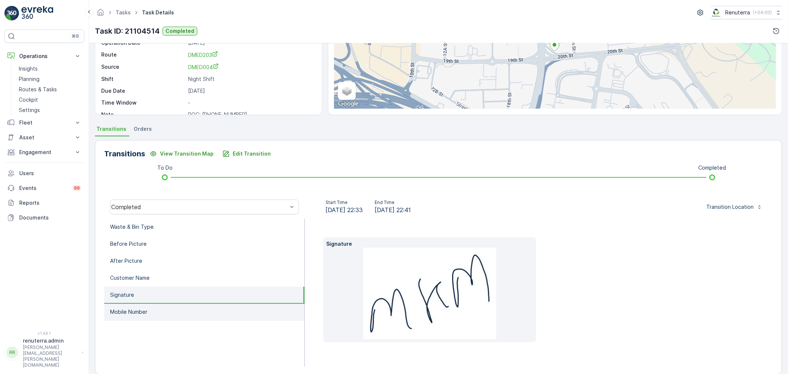
click at [204, 311] on li "Mobile Number" at bounding box center [204, 311] width 200 height 17
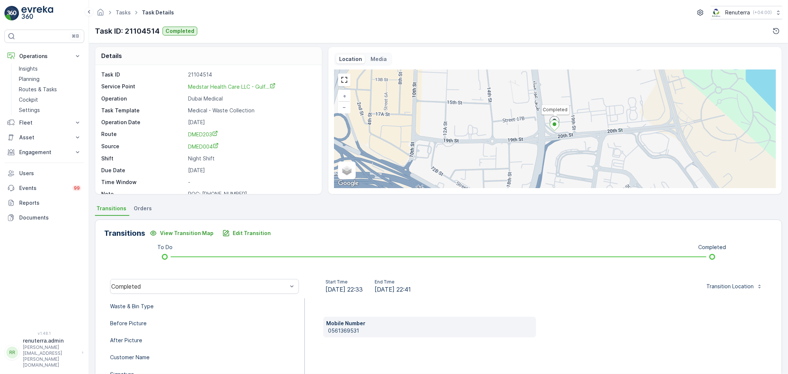
scroll to position [0, 0]
